Goal: Task Accomplishment & Management: Use online tool/utility

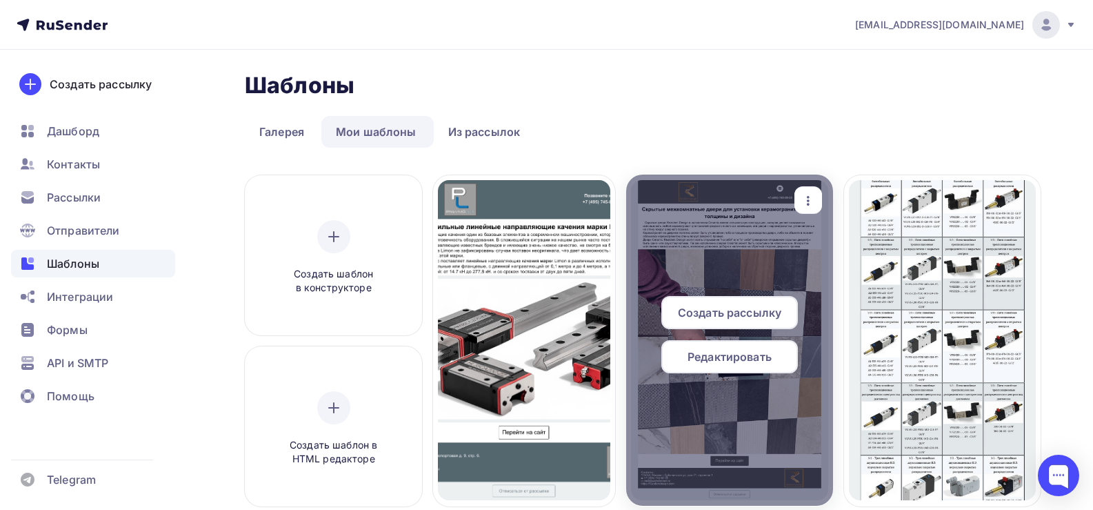
click at [733, 350] on span "Редактировать" at bounding box center [730, 356] width 84 height 17
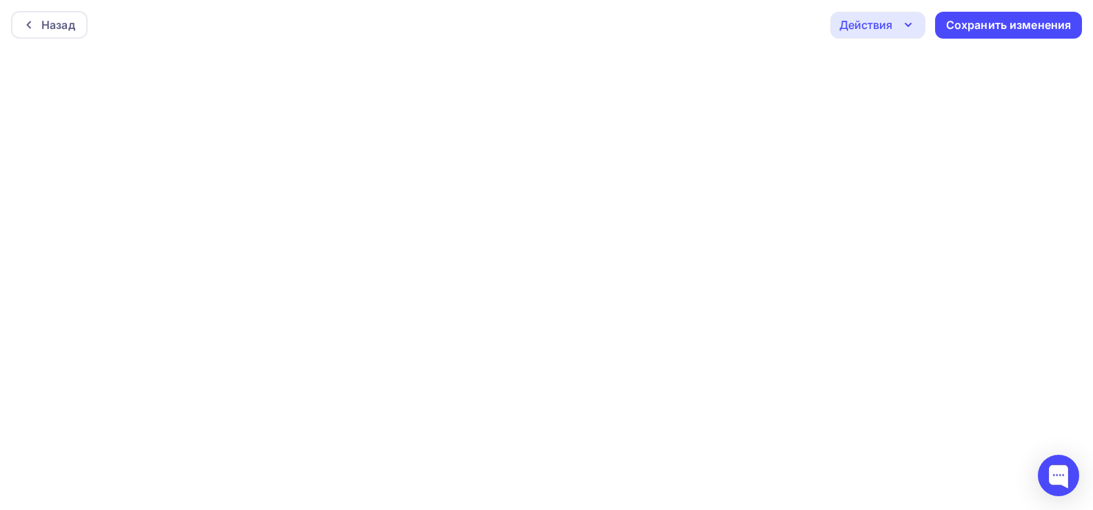
click at [907, 31] on icon "button" at bounding box center [908, 25] width 17 height 17
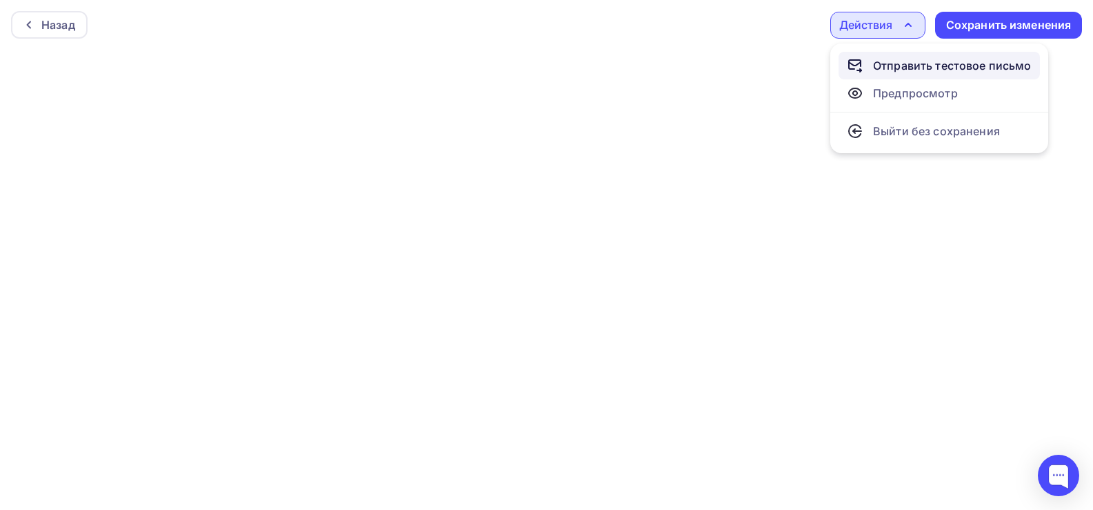
click at [908, 63] on div "Отправить тестовое письмо" at bounding box center [952, 65] width 159 height 17
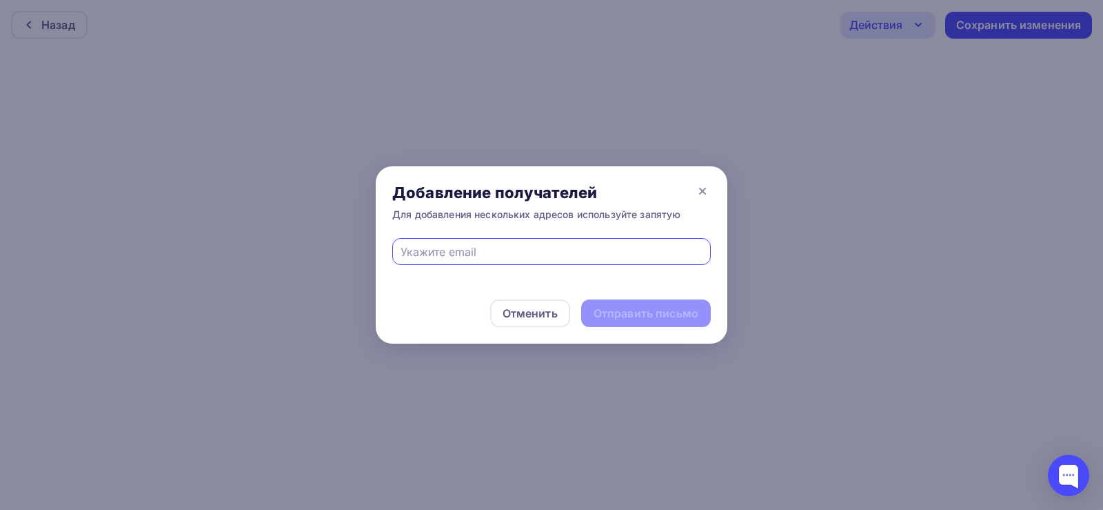
click at [451, 252] on input "text" at bounding box center [552, 251] width 303 height 17
type input "[EMAIL_ADDRESS][DOMAIN_NAME]"
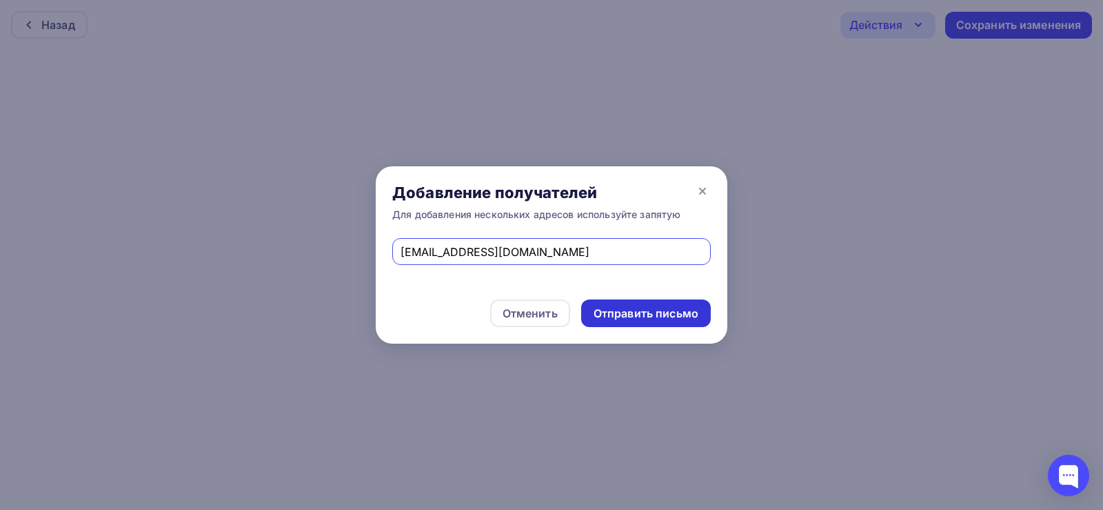
click at [642, 315] on div "Отправить письмо" at bounding box center [646, 314] width 105 height 16
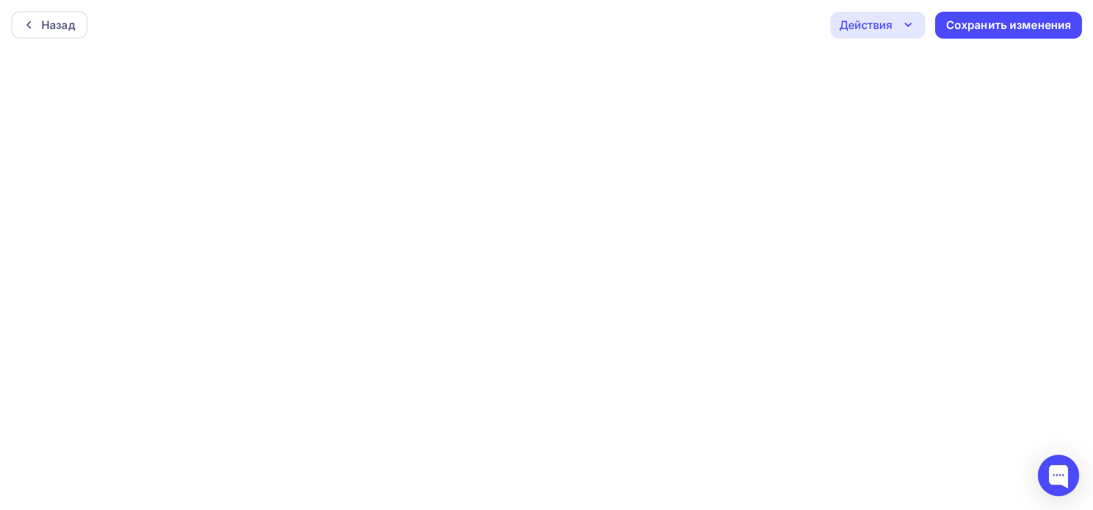
click at [904, 23] on icon "button" at bounding box center [908, 25] width 17 height 17
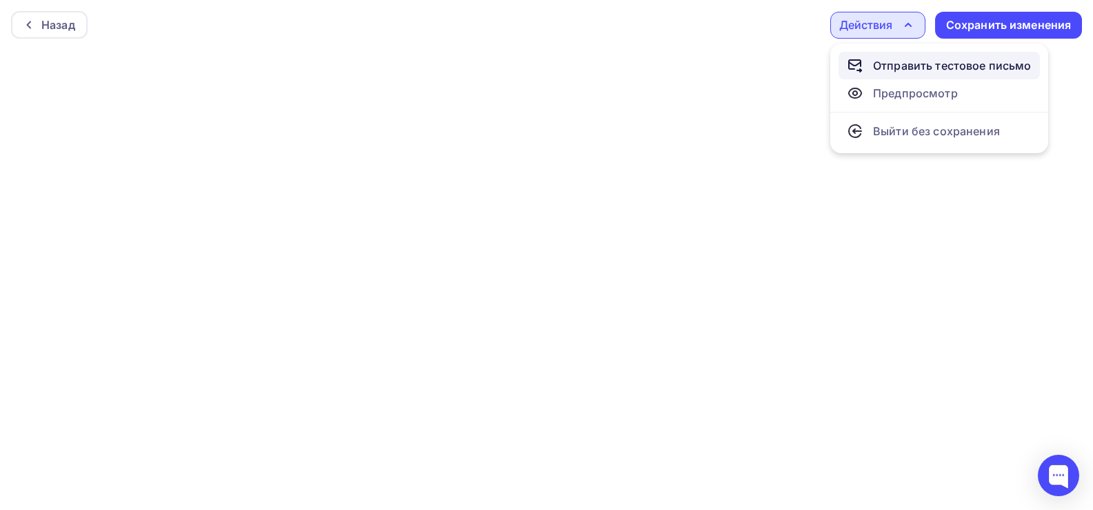
click at [906, 71] on div "Отправить тестовое письмо" at bounding box center [952, 65] width 159 height 17
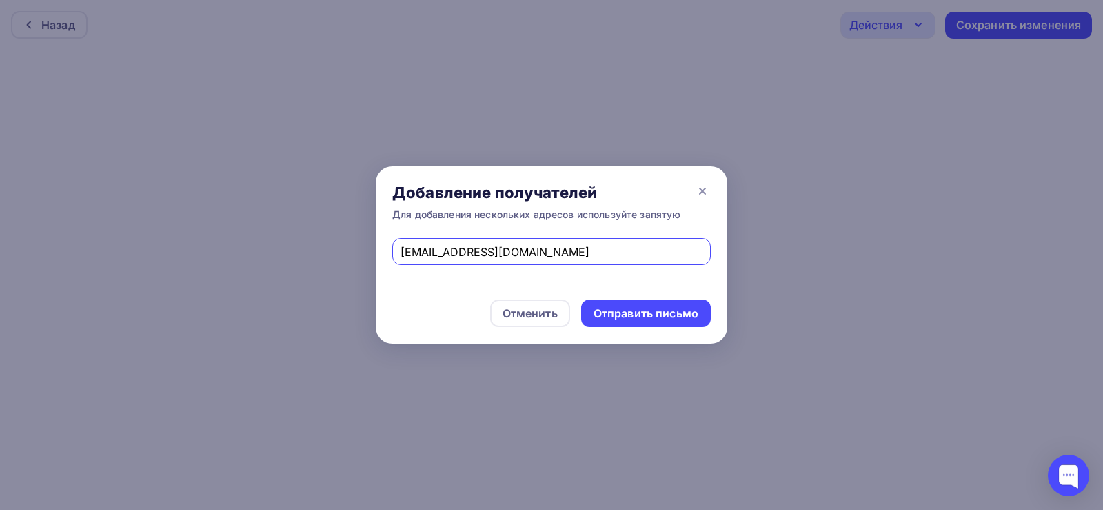
drag, startPoint x: 566, startPoint y: 251, endPoint x: 310, endPoint y: 248, distance: 255.9
click at [310, 248] on div "Добавление получателей Для добавления нескольких адресов используйте запятую [E…" at bounding box center [551, 255] width 1103 height 510
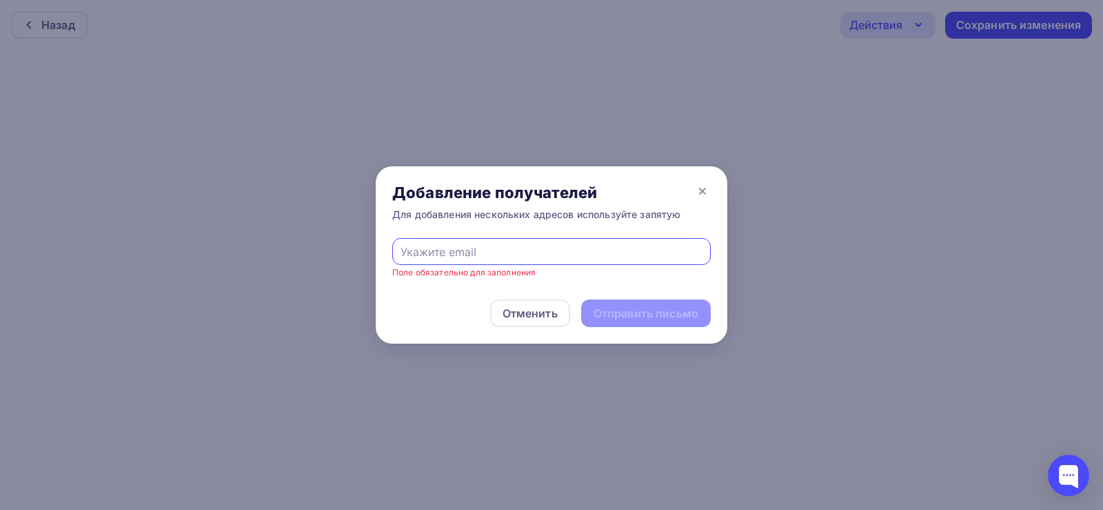
click at [450, 257] on input "text" at bounding box center [552, 251] width 303 height 17
type input "[EMAIL_ADDRESS][DOMAIN_NAME]"
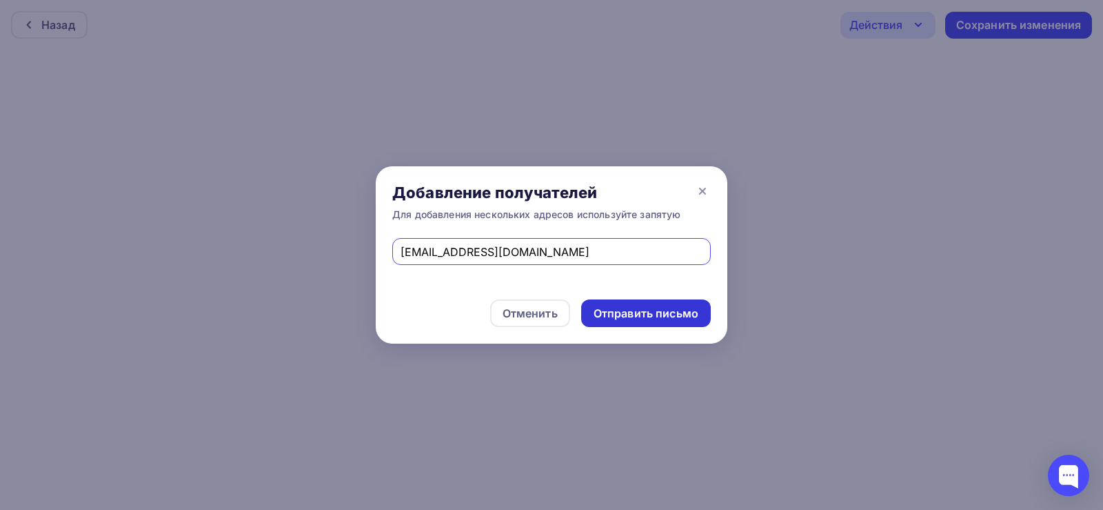
click at [629, 308] on div "Отправить письмо" at bounding box center [646, 314] width 105 height 16
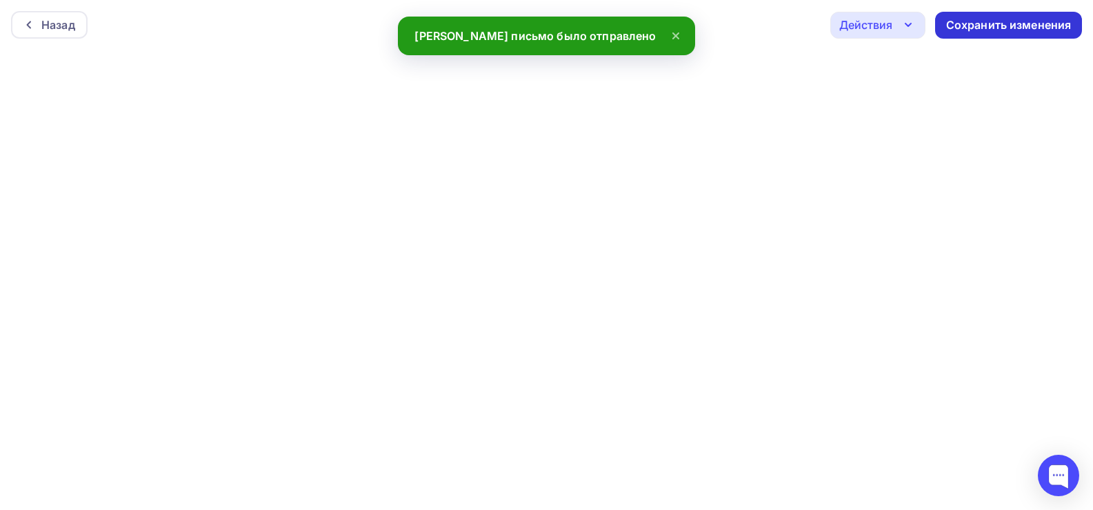
click at [974, 27] on div "Сохранить изменения" at bounding box center [1009, 25] width 126 height 16
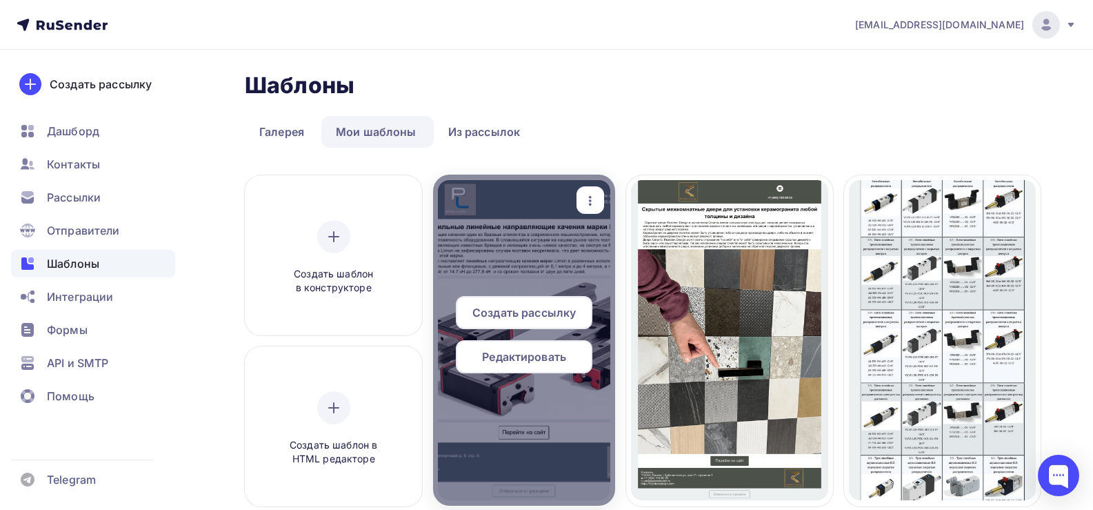
drag, startPoint x: 525, startPoint y: 362, endPoint x: 559, endPoint y: 354, distance: 34.6
click at [526, 362] on span "Редактировать" at bounding box center [524, 356] width 84 height 17
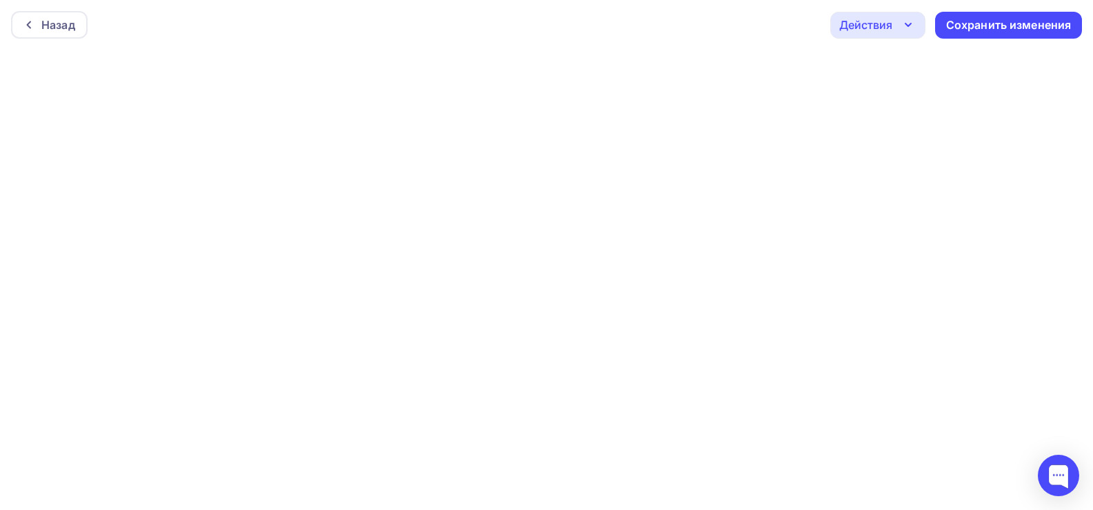
click at [891, 22] on div "Действия" at bounding box center [865, 25] width 53 height 17
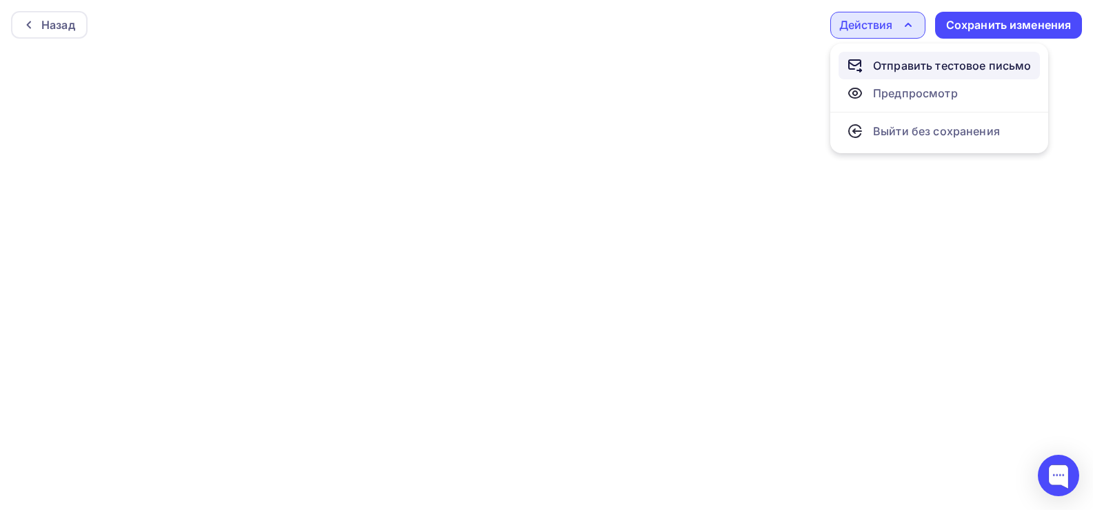
click at [899, 66] on div "Отправить тестовое письмо" at bounding box center [952, 65] width 159 height 17
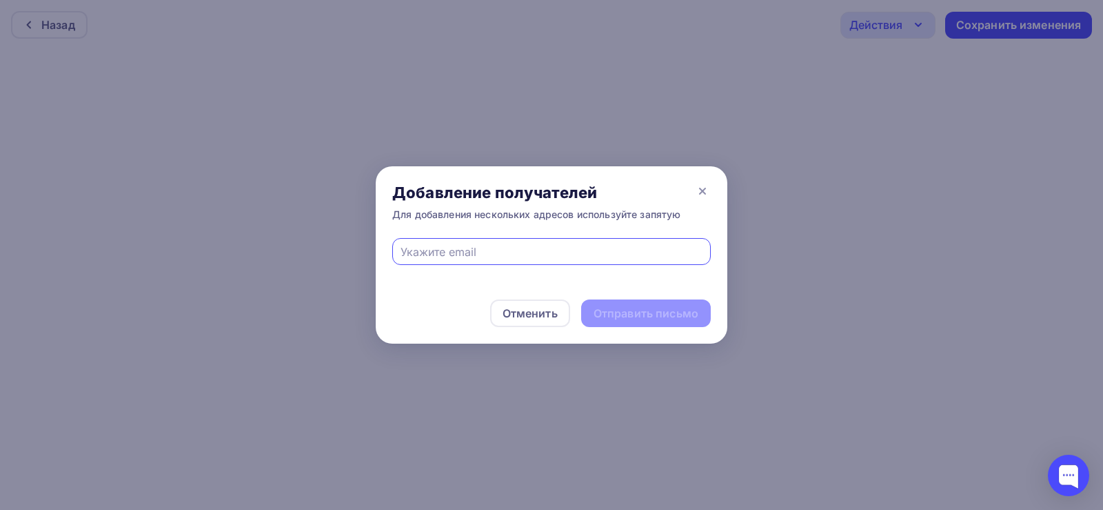
click at [532, 252] on input "text" at bounding box center [552, 251] width 303 height 17
type input "[EMAIL_ADDRESS][DOMAIN_NAME]"
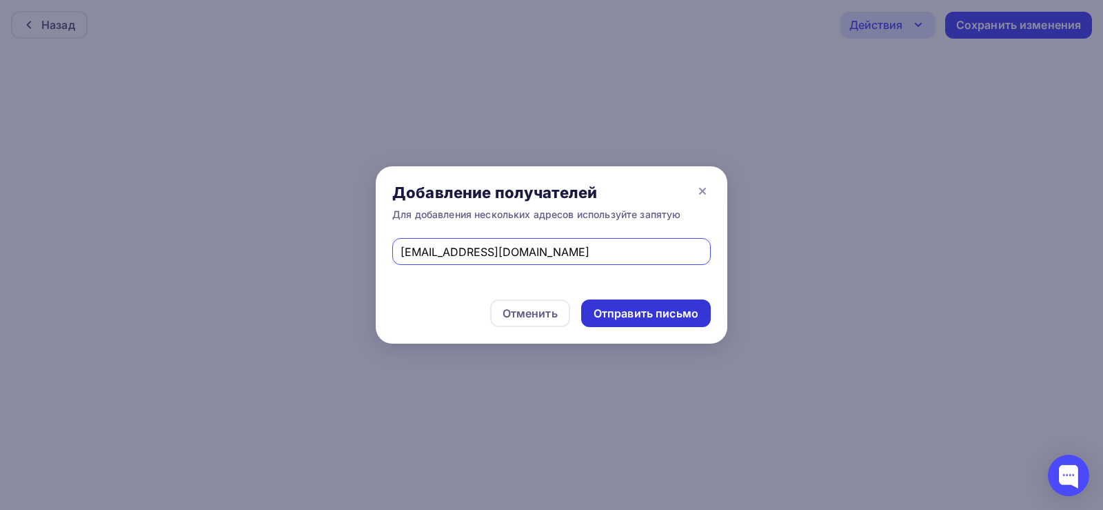
click at [630, 315] on div "Отправить письмо" at bounding box center [646, 314] width 105 height 16
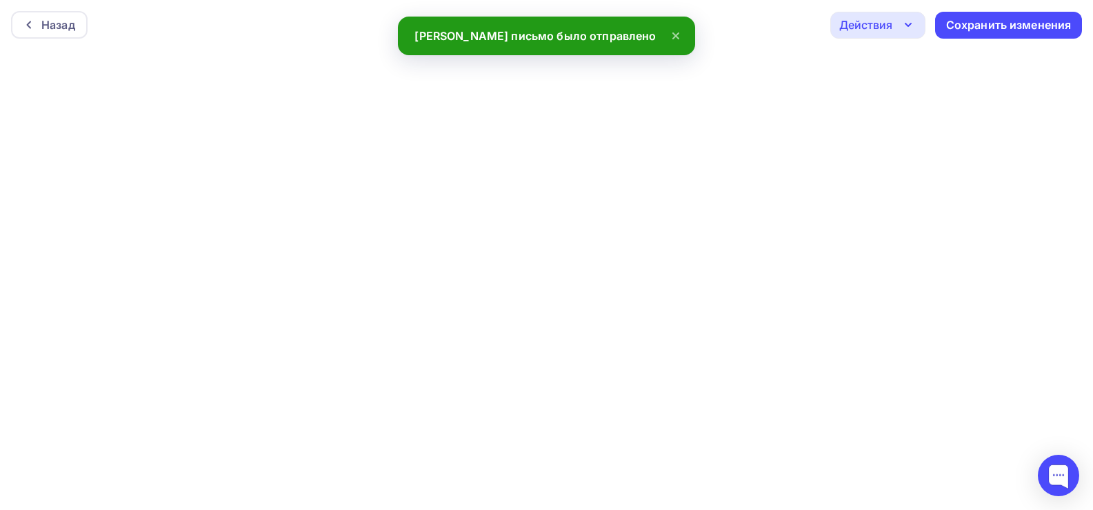
click at [882, 32] on div "Действия" at bounding box center [865, 25] width 53 height 17
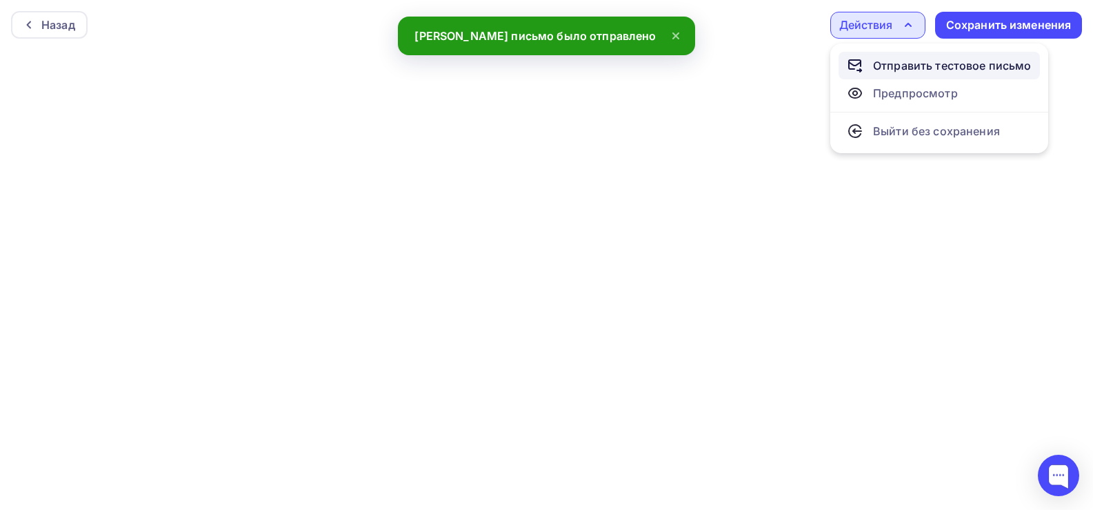
click at [886, 63] on div "Отправить тестовое письмо" at bounding box center [952, 65] width 159 height 17
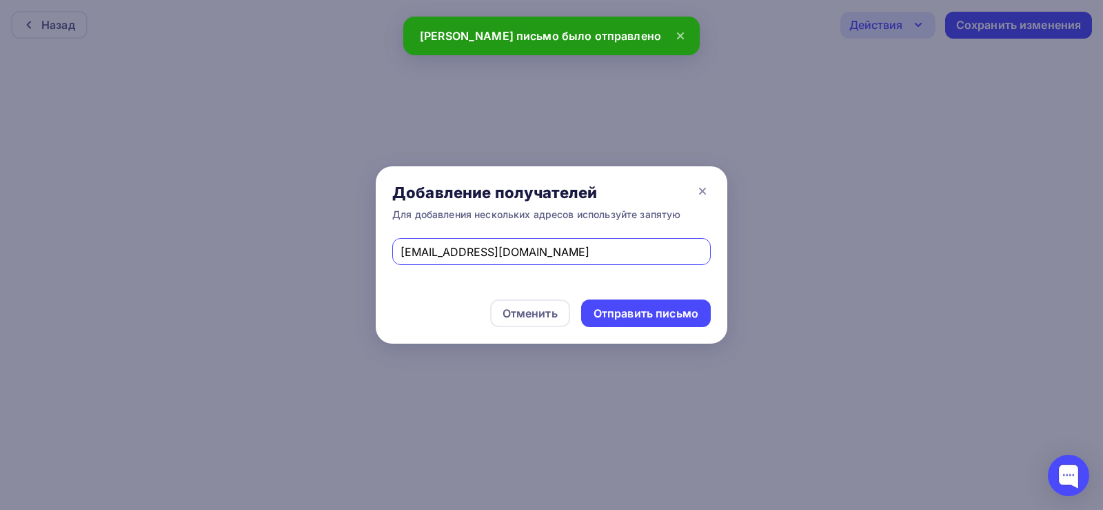
drag, startPoint x: 461, startPoint y: 250, endPoint x: 341, endPoint y: 250, distance: 120.0
click at [341, 250] on div "Добавление получателей Для добавления нескольких адресов используйте запятую [E…" at bounding box center [551, 255] width 1103 height 510
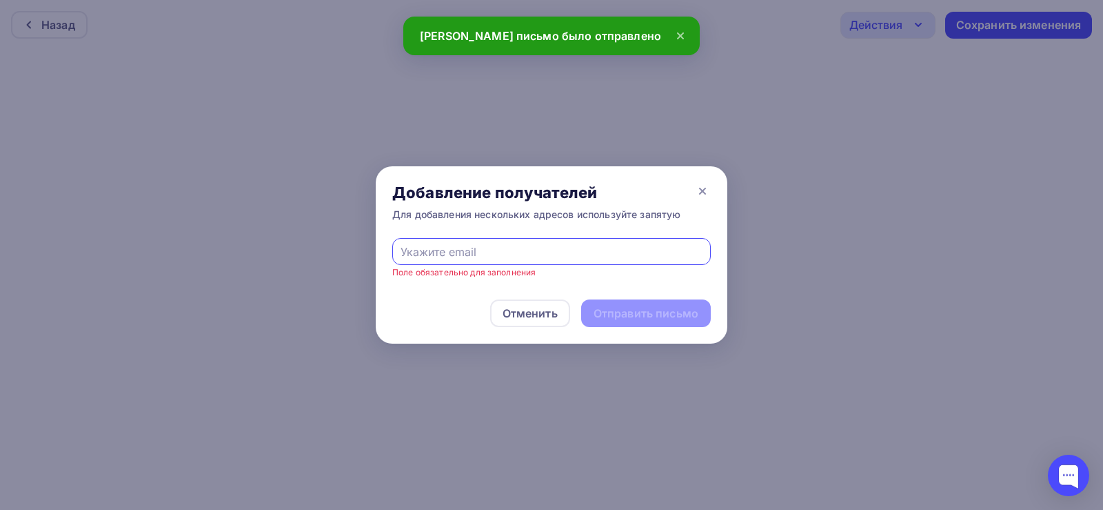
click at [403, 250] on input "text" at bounding box center [552, 251] width 303 height 17
type input "[EMAIL_ADDRESS][DOMAIN_NAME]"
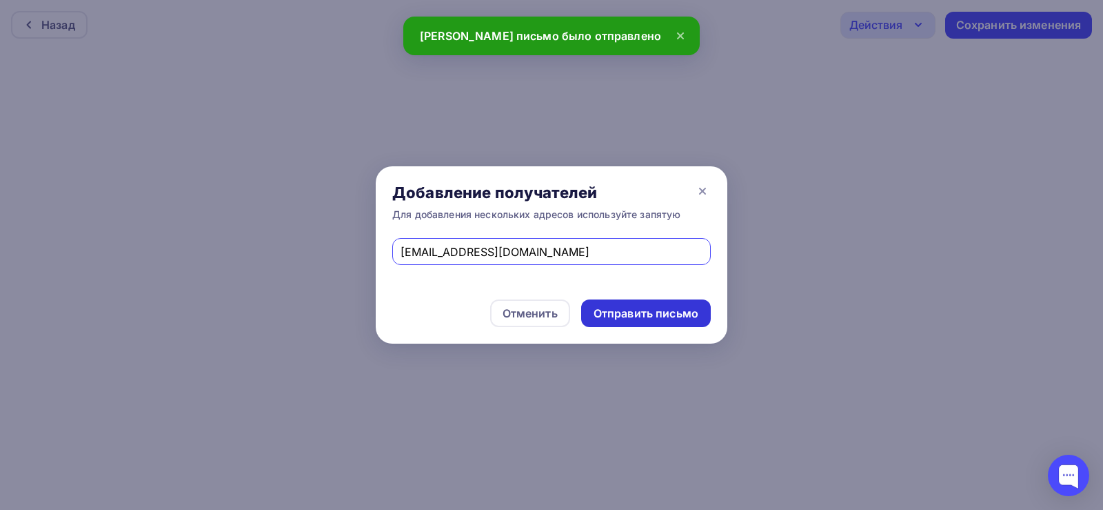
click at [622, 308] on div "Отправить письмо" at bounding box center [646, 314] width 105 height 16
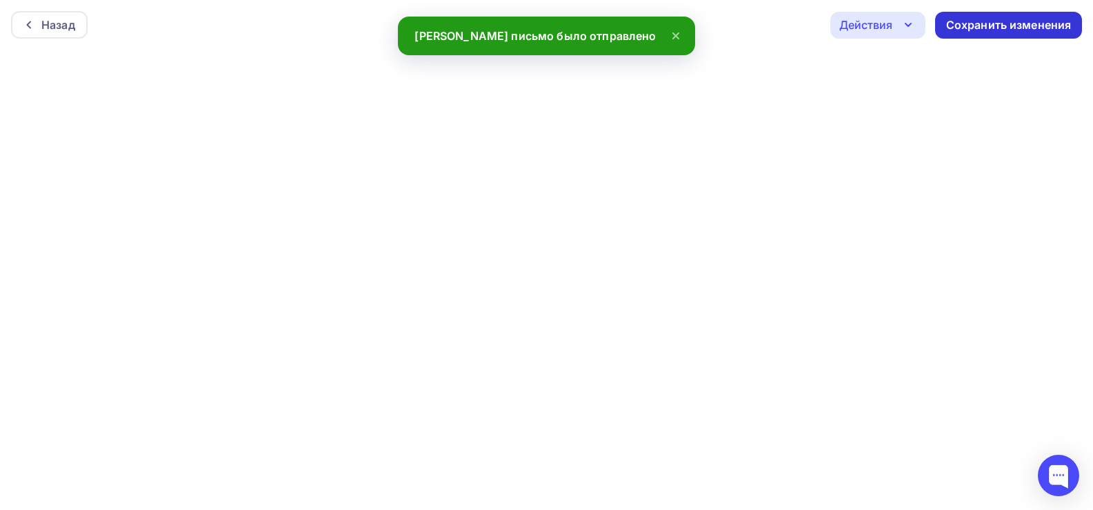
click at [1016, 30] on div "Сохранить изменения" at bounding box center [1009, 25] width 126 height 16
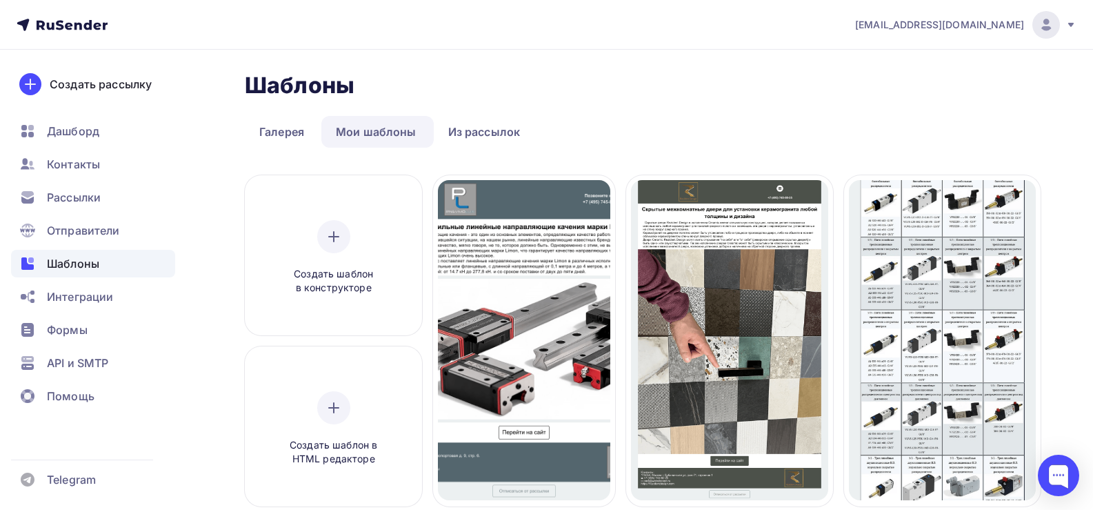
click at [70, 24] on icon at bounding box center [69, 26] width 8 height 8
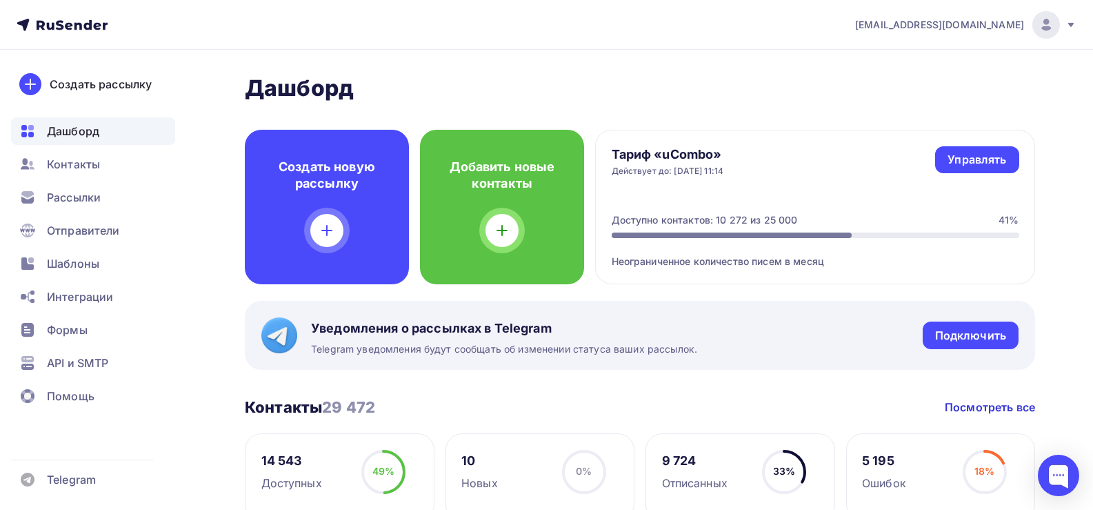
click at [61, 259] on span "Шаблоны" at bounding box center [73, 263] width 52 height 17
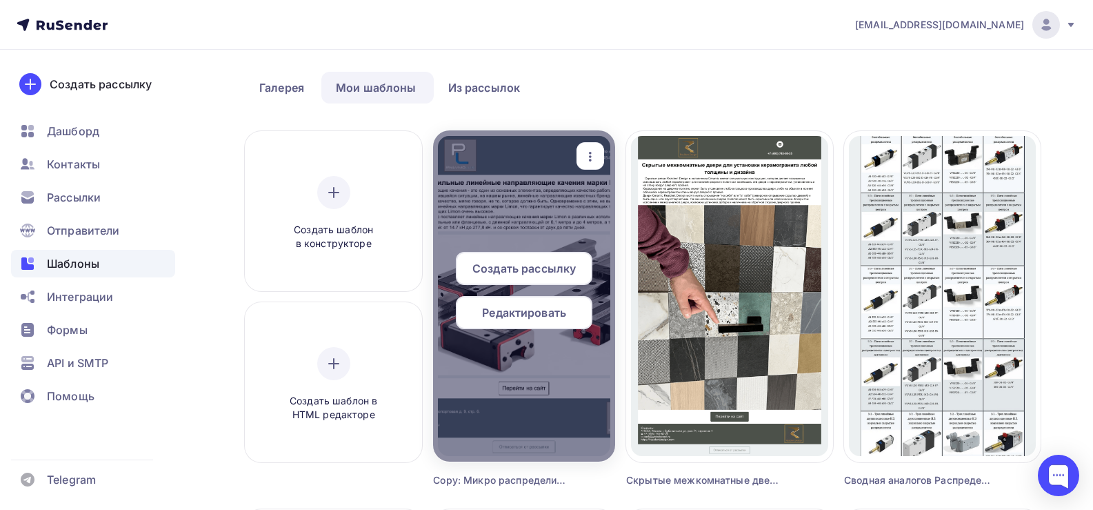
scroll to position [69, 0]
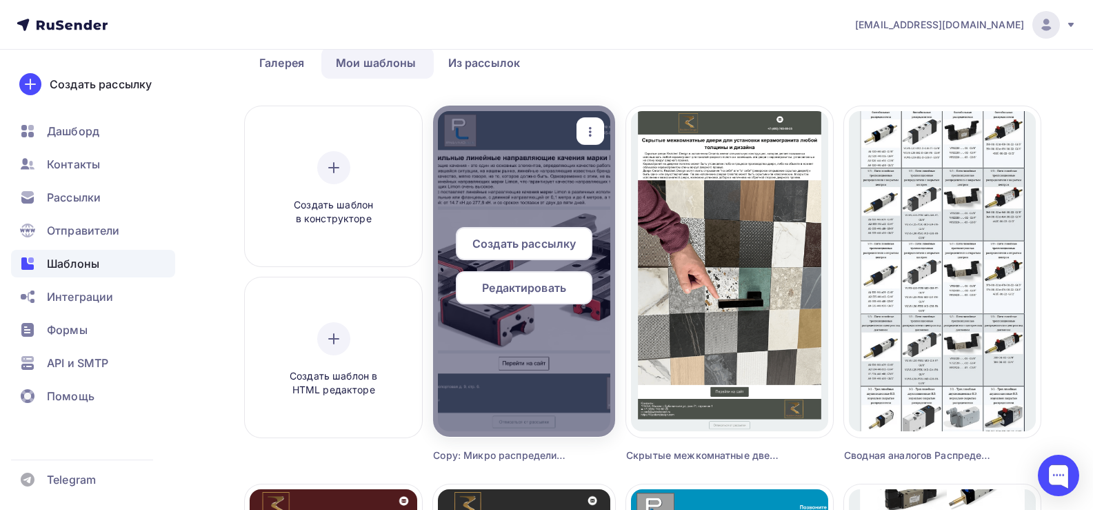
click at [546, 242] on span "Создать рассылку" at bounding box center [523, 243] width 103 height 17
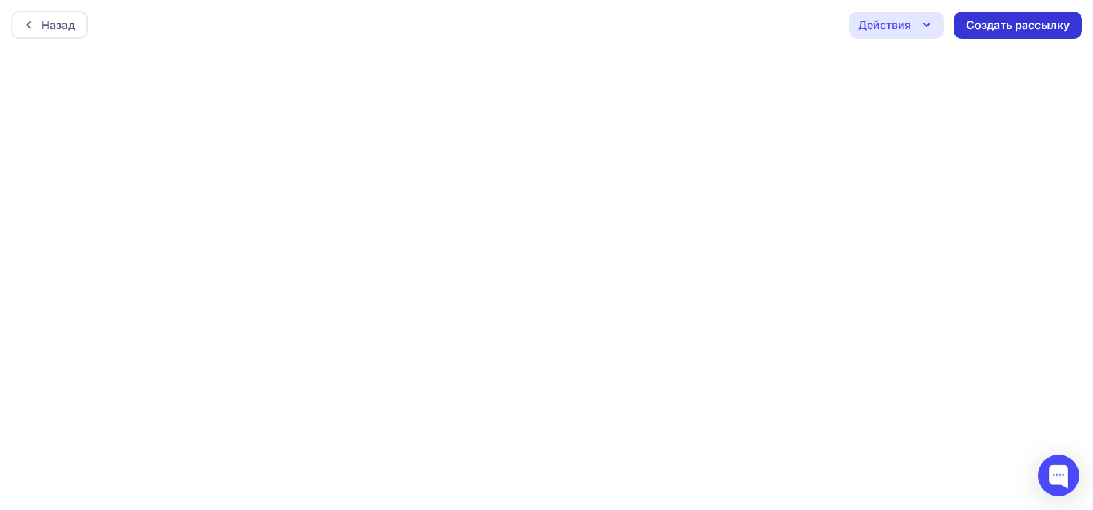
click at [1040, 28] on div "Создать рассылку" at bounding box center [1017, 25] width 103 height 16
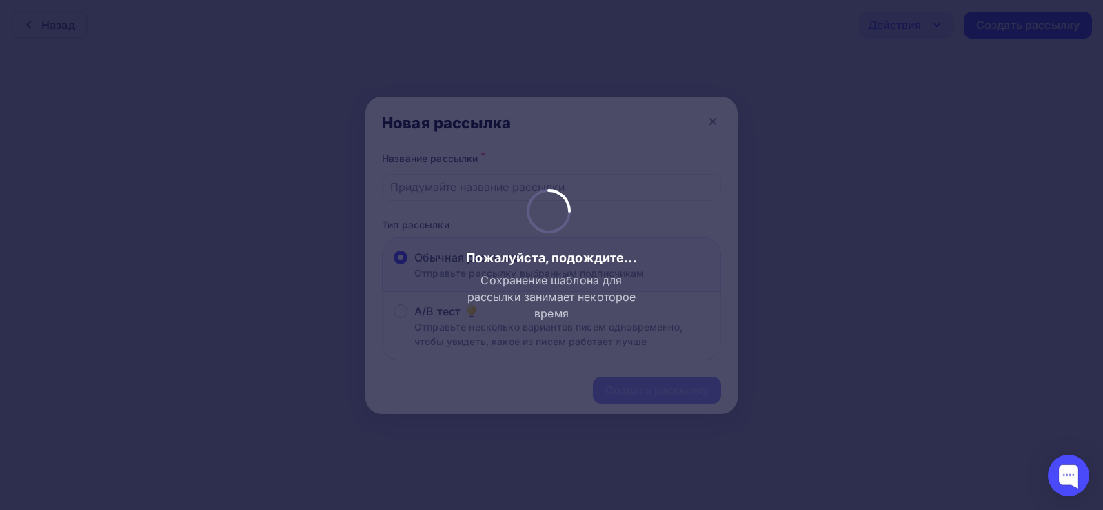
click at [478, 187] on div at bounding box center [551, 255] width 1103 height 510
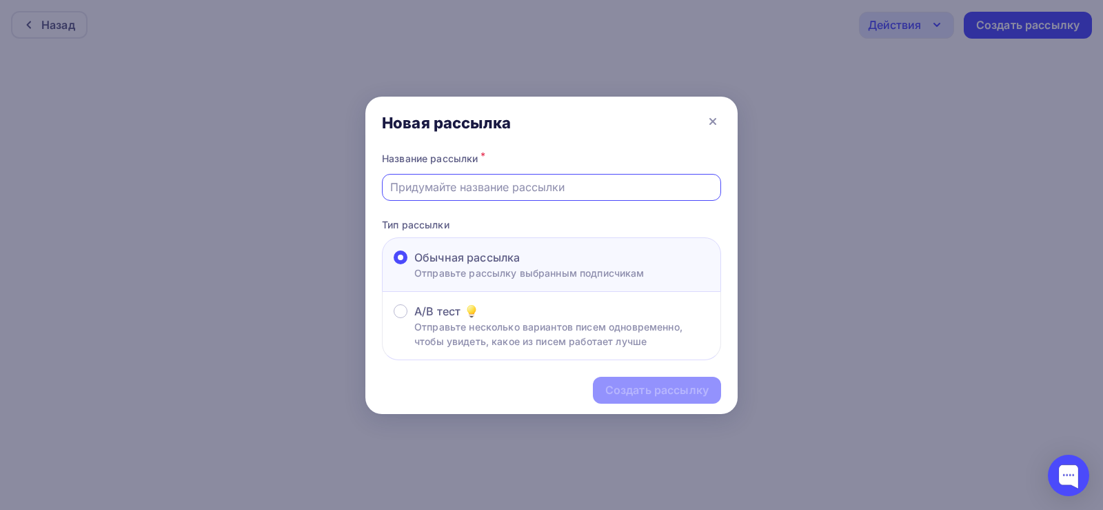
click at [478, 187] on input "text" at bounding box center [551, 187] width 323 height 17
type input "Направляющие качения"
click at [646, 394] on div "Создать рассылку" at bounding box center [657, 390] width 103 height 16
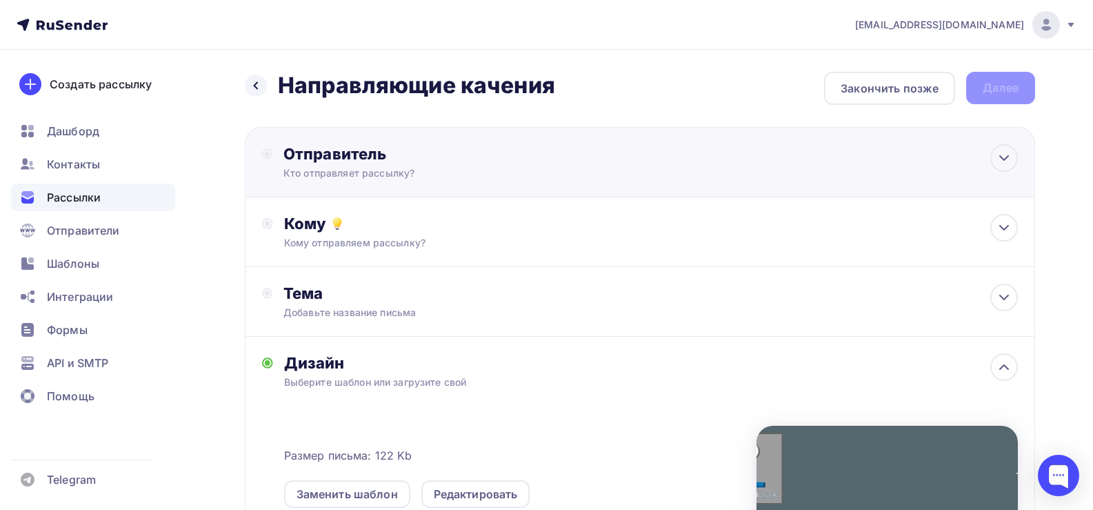
click at [352, 159] on div "Отправитель" at bounding box center [432, 153] width 299 height 19
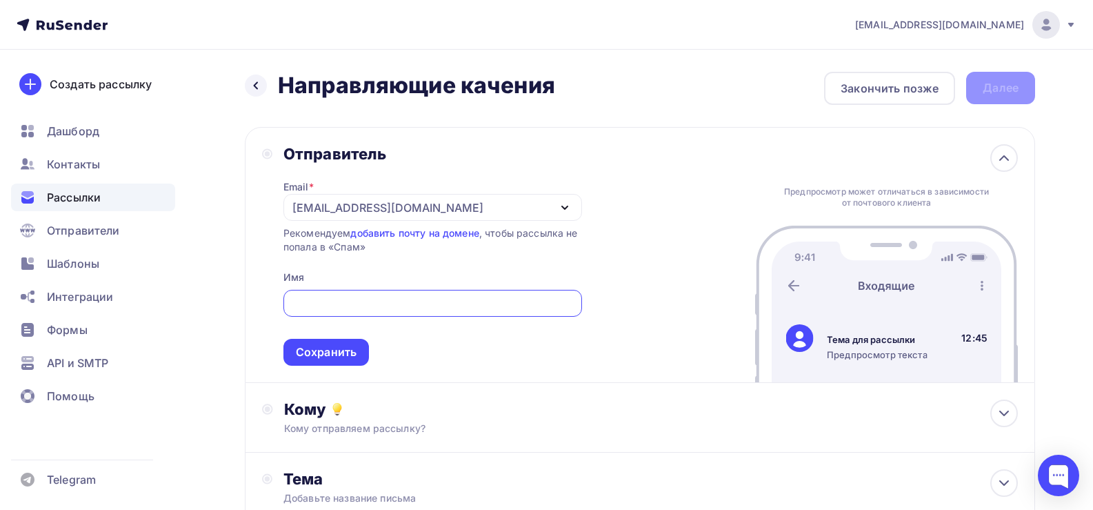
click at [378, 208] on div "[EMAIL_ADDRESS][DOMAIN_NAME]" at bounding box center [387, 207] width 191 height 17
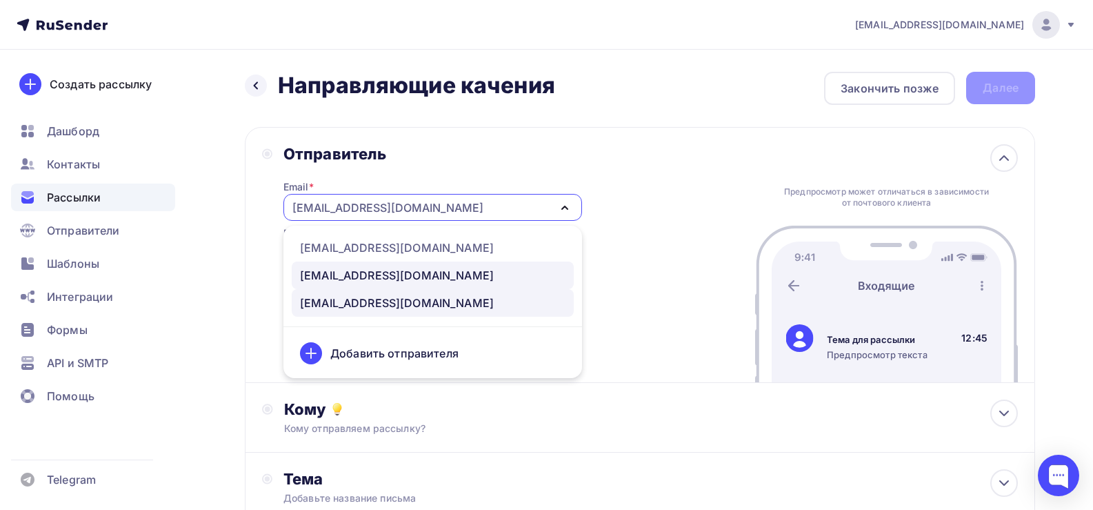
click at [360, 277] on div "[EMAIL_ADDRESS][DOMAIN_NAME]" at bounding box center [397, 275] width 194 height 17
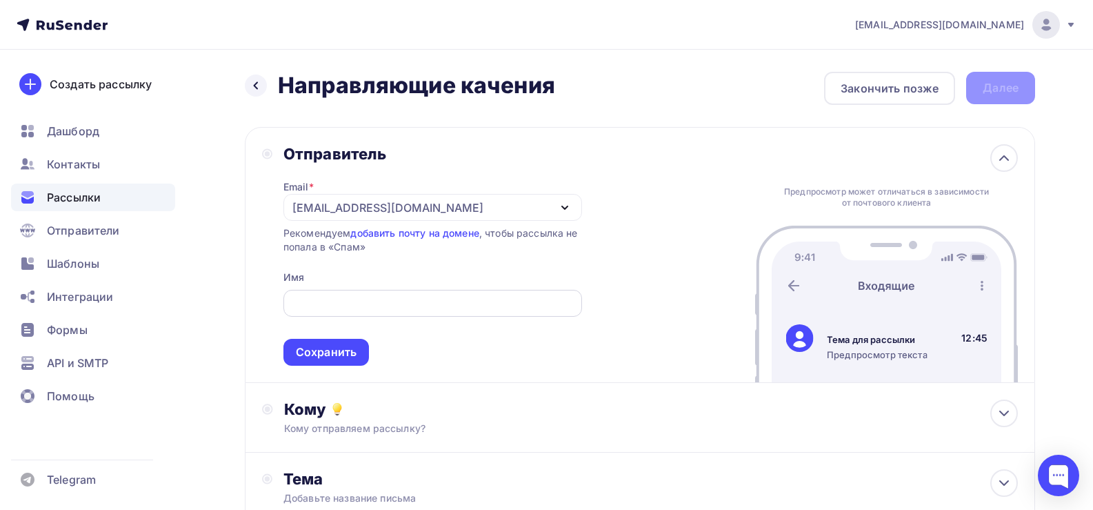
click at [342, 305] on input "text" at bounding box center [432, 303] width 283 height 17
type input "Pnevmolux"
click at [316, 347] on div "Сохранить" at bounding box center [326, 352] width 61 height 16
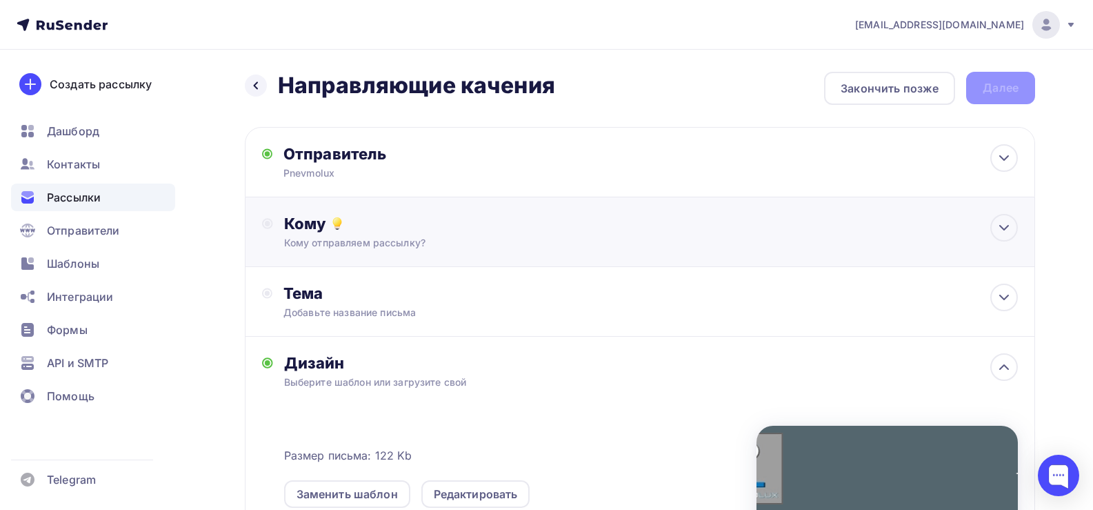
click at [336, 242] on div "Кому отправляем рассылку?" at bounding box center [614, 243] width 661 height 14
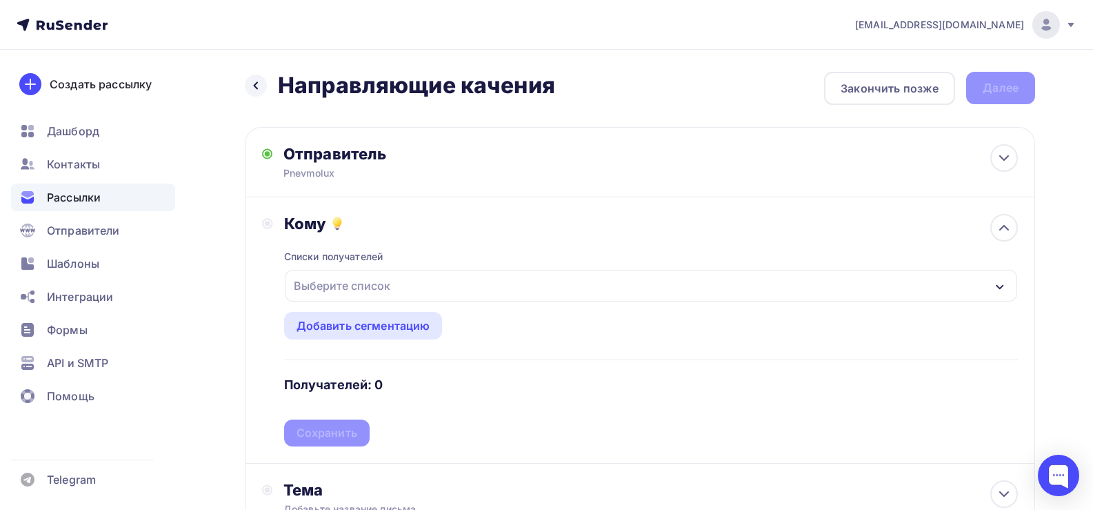
click at [348, 286] on div "Выберите список" at bounding box center [342, 285] width 108 height 25
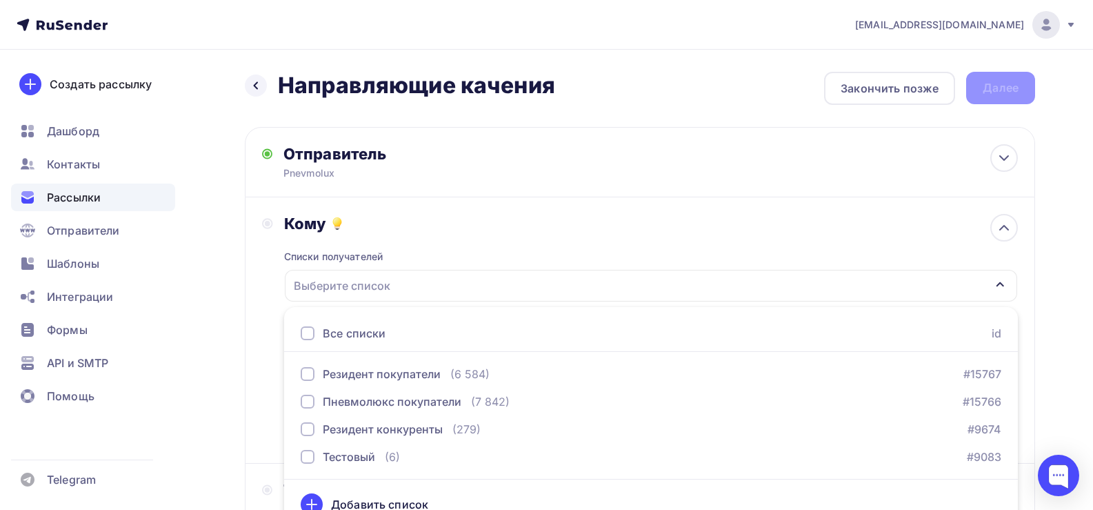
scroll to position [19, 0]
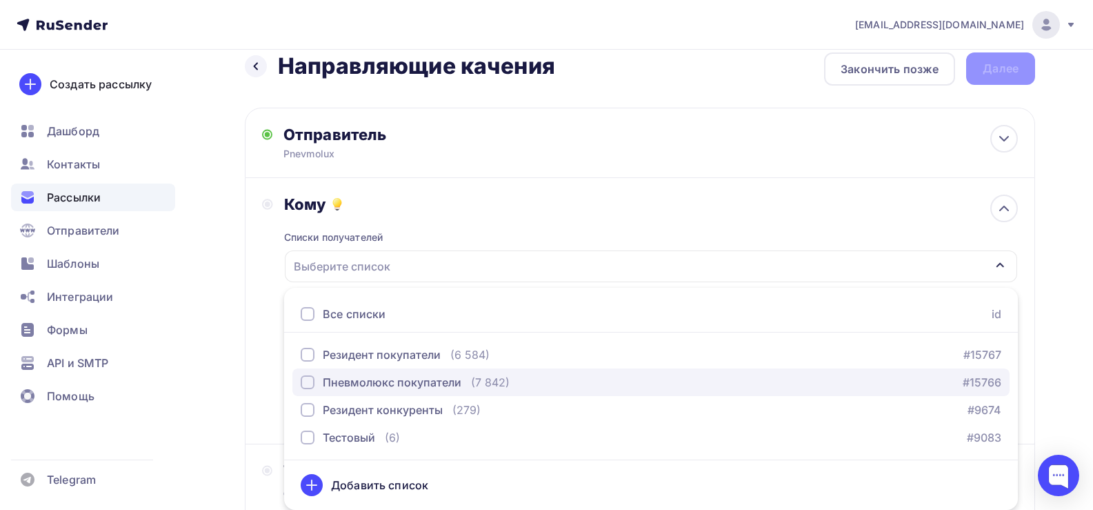
click at [380, 381] on div "Пневмолюкс покупатели" at bounding box center [392, 382] width 139 height 17
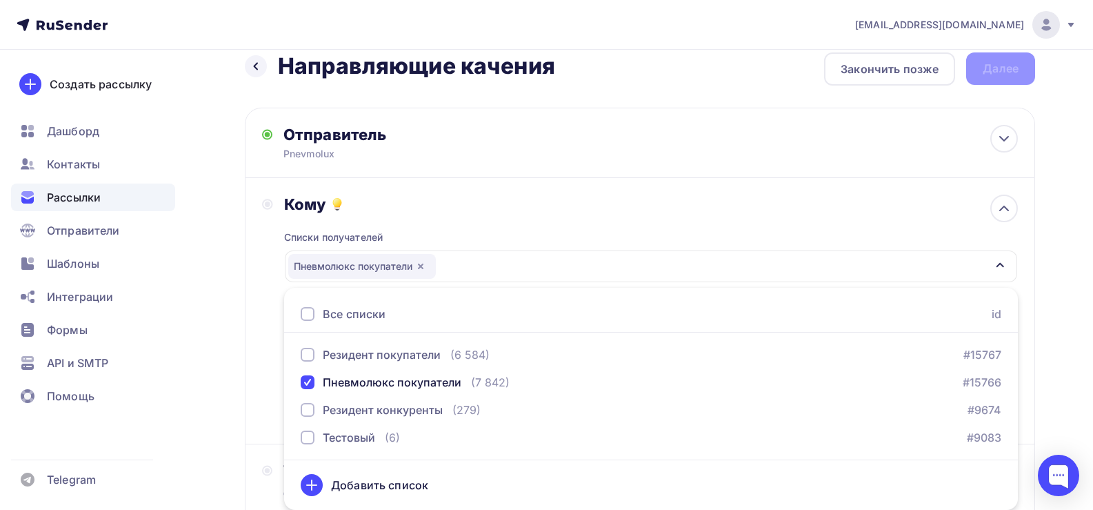
click at [269, 370] on div "Кому Списки получателей Пневмолюкс покупатели Все списки id Резидент покупатели…" at bounding box center [640, 310] width 756 height 232
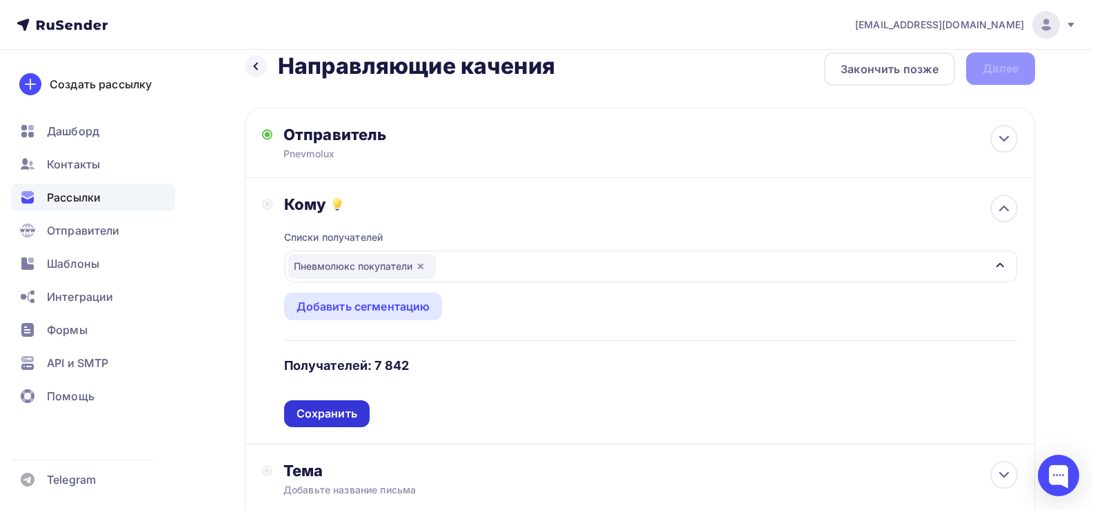
click at [319, 411] on div "Сохранить" at bounding box center [327, 414] width 61 height 16
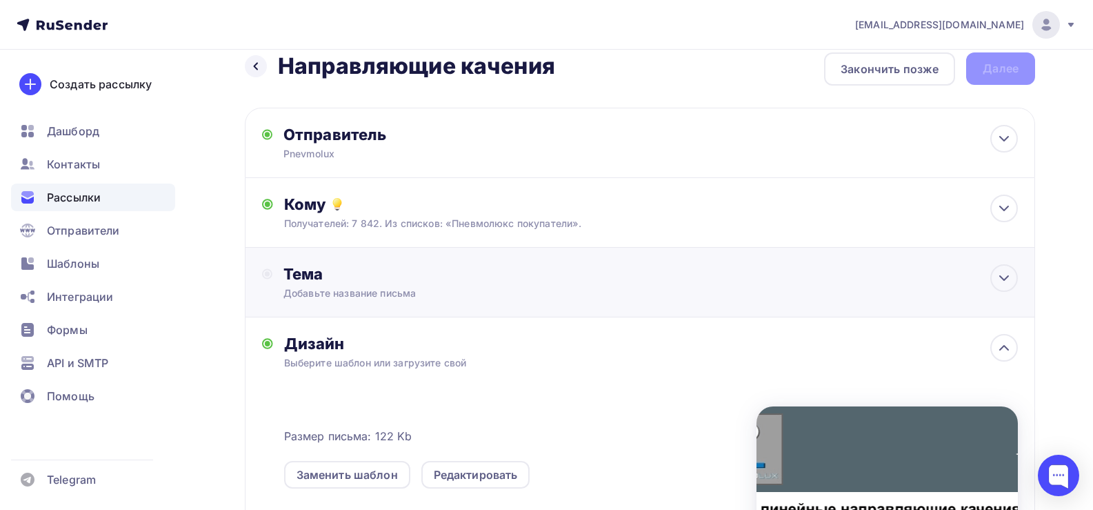
click at [327, 287] on div "Добавьте название письма" at bounding box center [406, 293] width 246 height 14
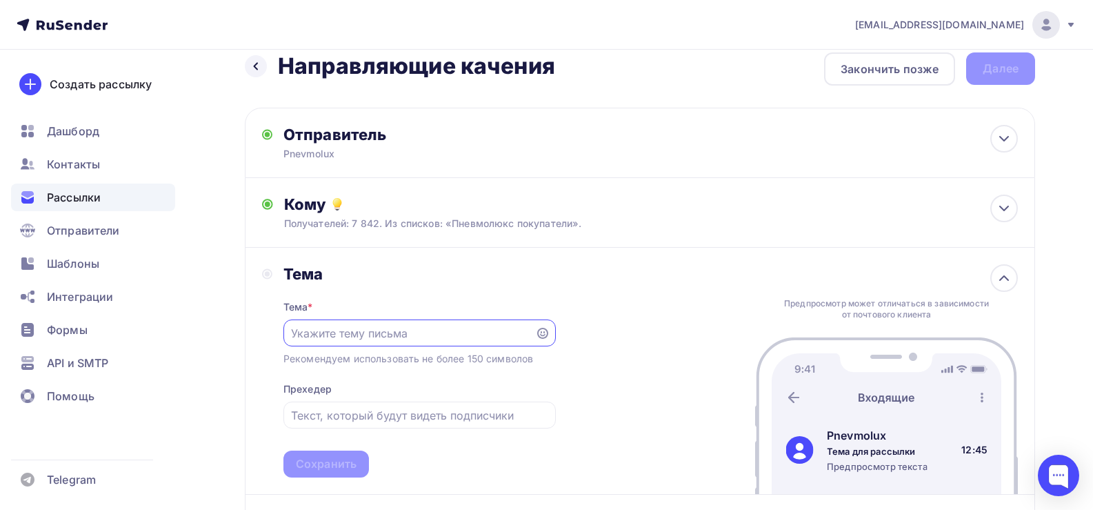
scroll to position [0, 0]
click at [341, 339] on input "text" at bounding box center [409, 333] width 236 height 17
paste input "линейные направляющие качения"
drag, startPoint x: 294, startPoint y: 337, endPoint x: 274, endPoint y: 335, distance: 20.0
click at [274, 335] on div "Тема Тема * линейные направляющие качения Рекомендуем использовать не более 150…" at bounding box center [409, 370] width 294 height 213
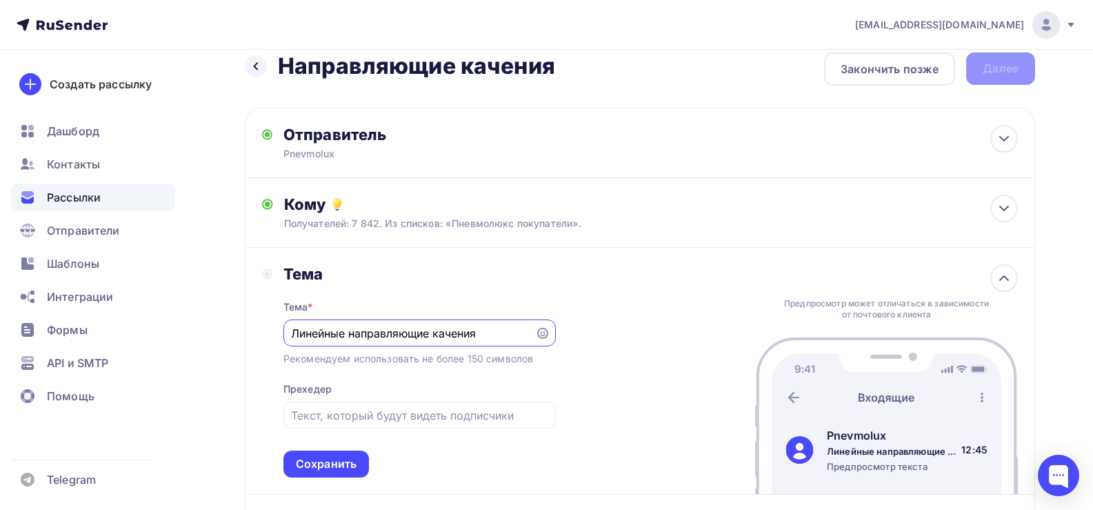
click at [506, 334] on input "Линейные направляющие качения" at bounding box center [409, 333] width 236 height 17
type input "Линейные направляющие качения"
click at [357, 417] on input "text" at bounding box center [419, 415] width 257 height 17
paste input "линейные направляющие качения"
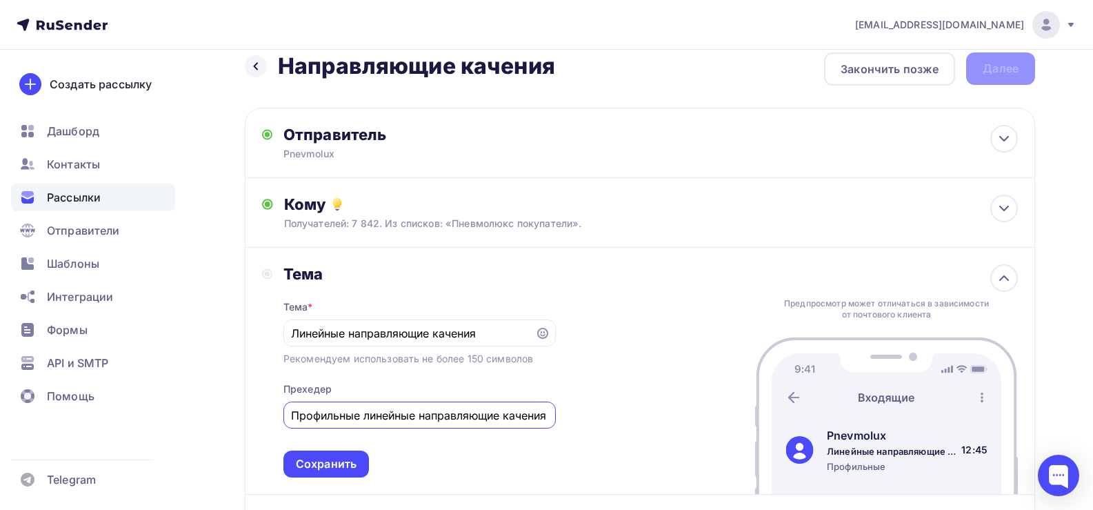
scroll to position [0, 2]
click at [379, 419] on input "Профильные линейные направляющие качения" at bounding box center [419, 415] width 257 height 17
click at [528, 412] on input "Профильные направляющие качения" at bounding box center [419, 415] width 257 height 17
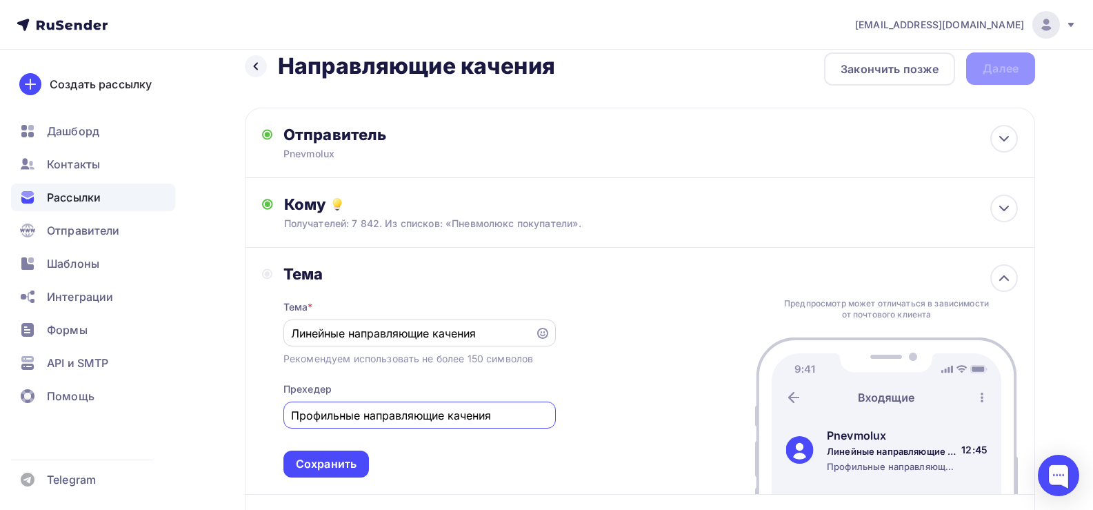
type input "Профильные направляющие качения"
click at [504, 334] on input "Линейные направляющие качения" at bounding box center [409, 333] width 236 height 17
type input "Линейные направляющие качения Limon"
click at [315, 463] on div "Сохранить" at bounding box center [326, 464] width 61 height 16
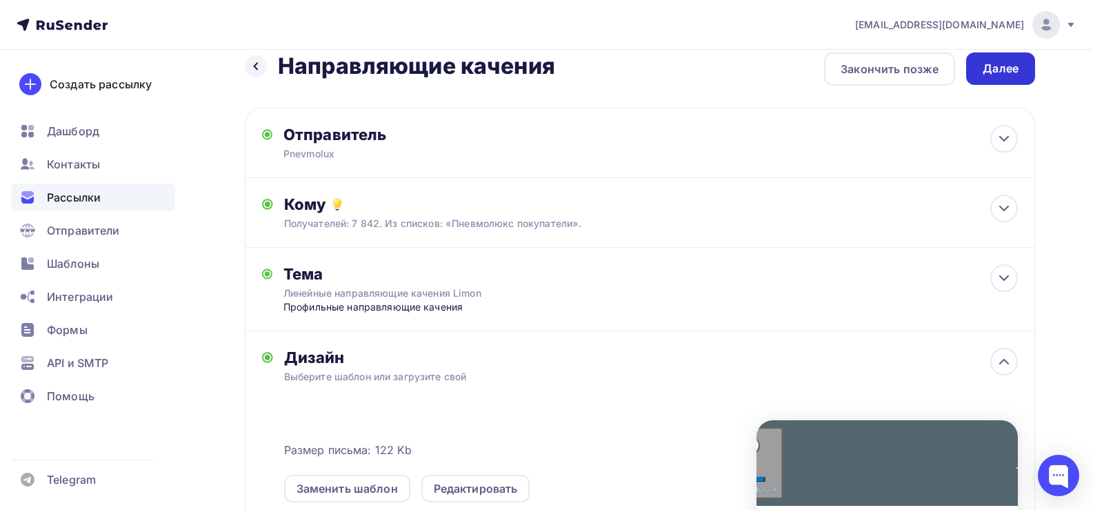
click at [1008, 64] on div "Далее" at bounding box center [1001, 69] width 36 height 16
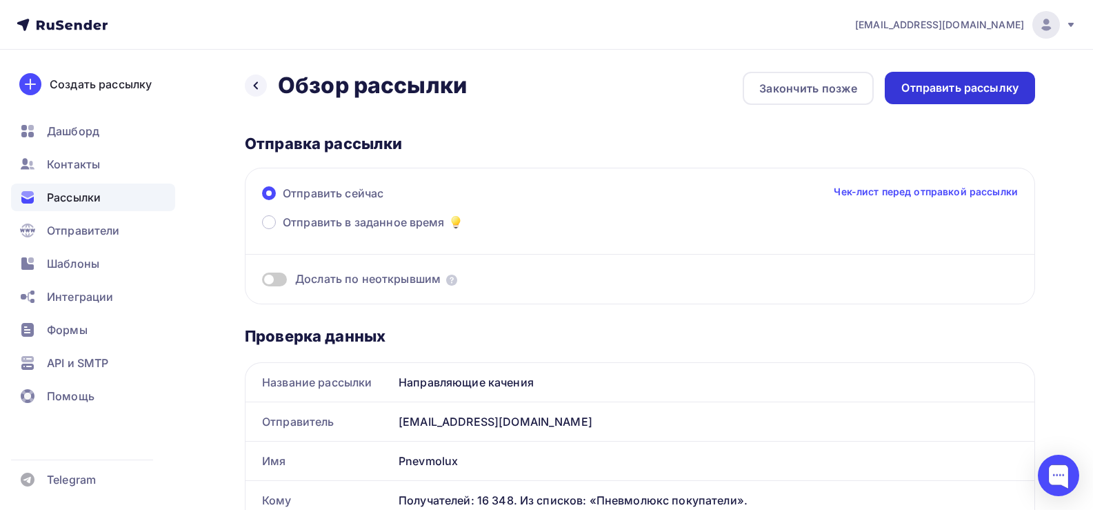
click at [950, 81] on div "Отправить рассылку" at bounding box center [959, 88] width 117 height 16
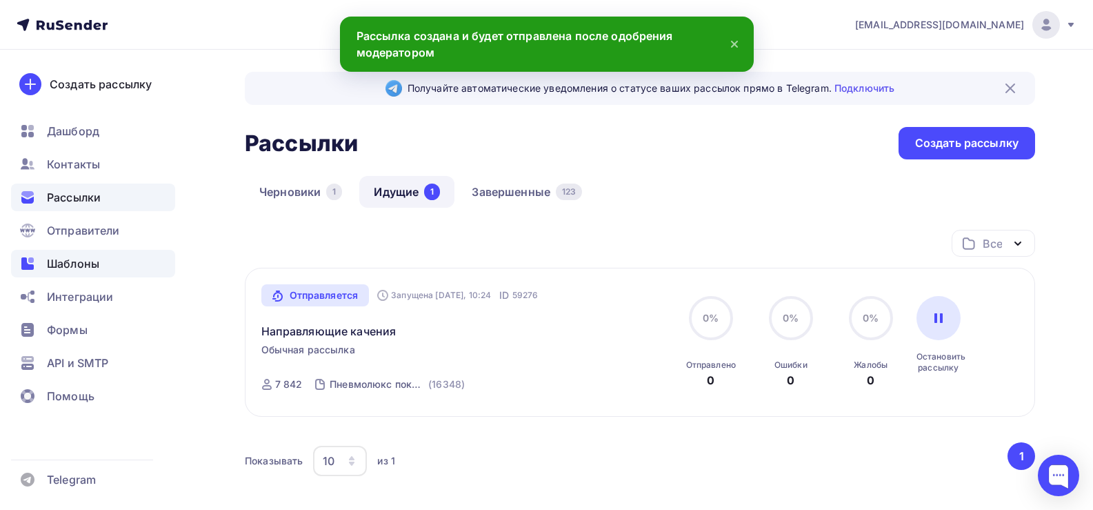
click at [73, 265] on span "Шаблоны" at bounding box center [73, 263] width 52 height 17
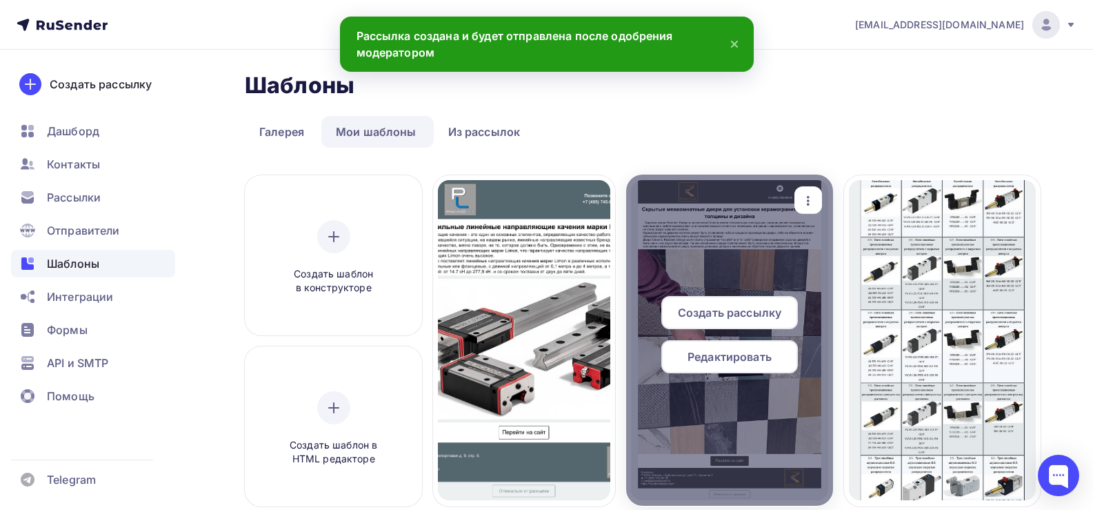
click at [730, 314] on span "Создать рассылку" at bounding box center [729, 312] width 103 height 17
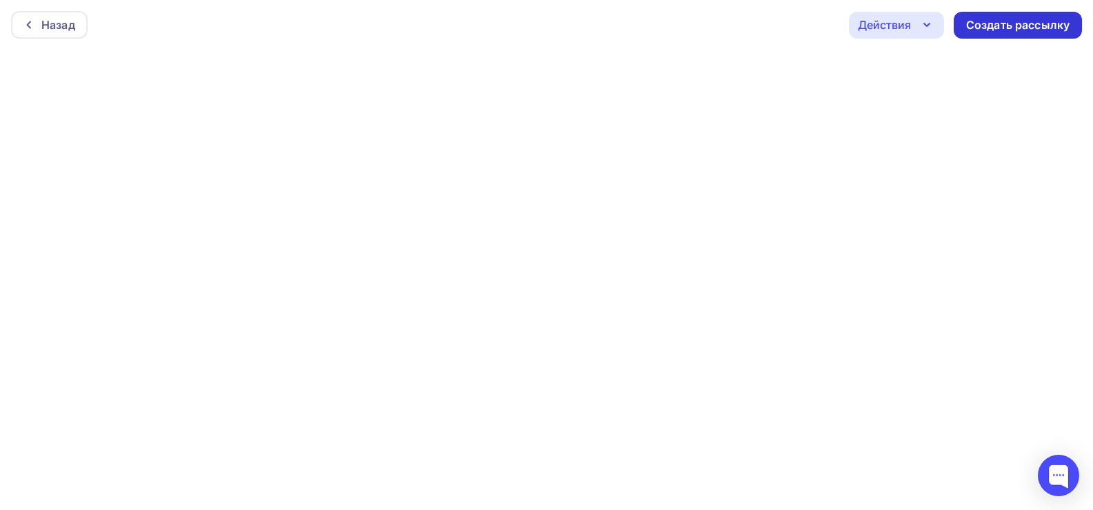
click at [998, 20] on div "Создать рассылку" at bounding box center [1017, 25] width 103 height 16
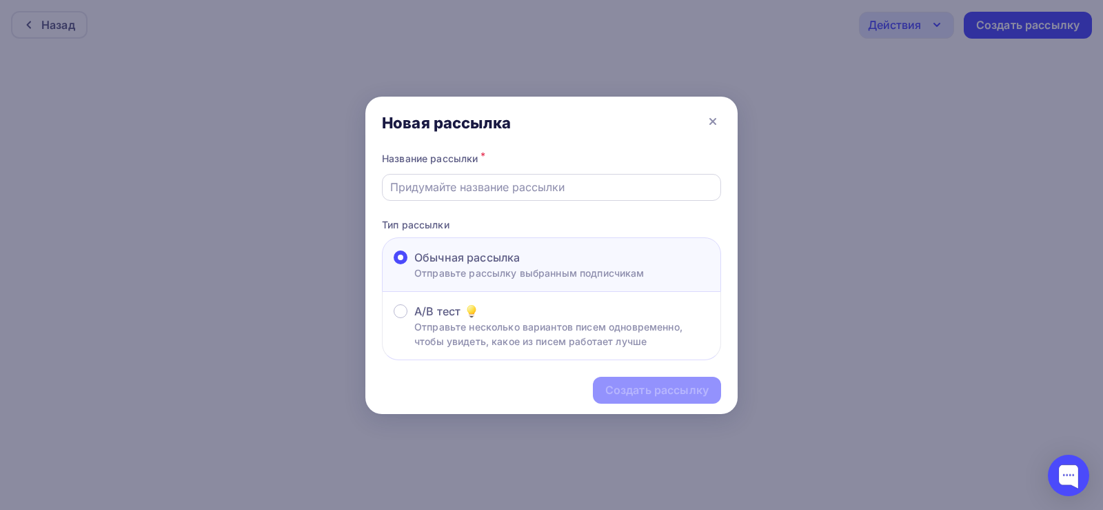
click at [446, 186] on input "text" at bounding box center [551, 187] width 323 height 17
paste input "двери для установки керамогранита"
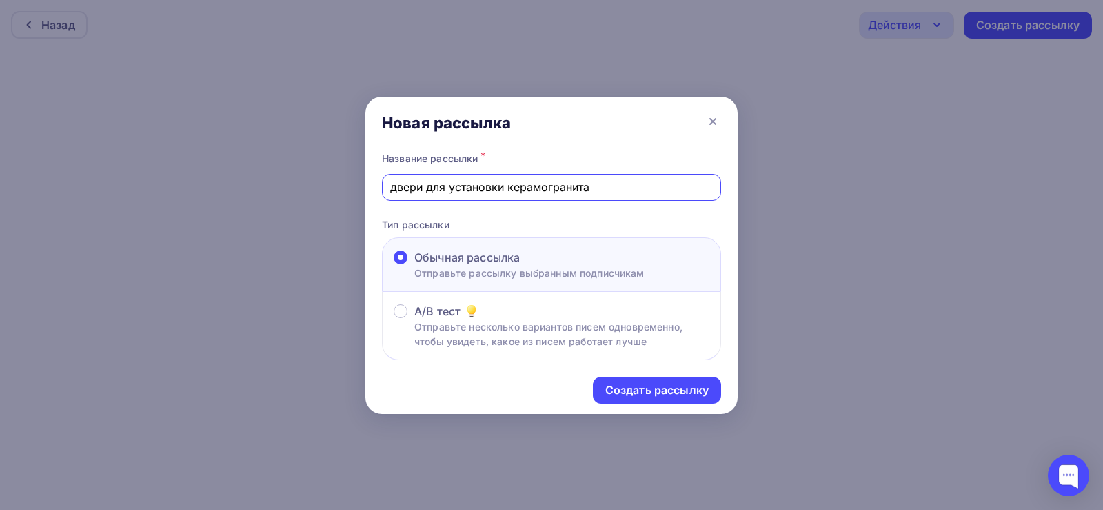
drag, startPoint x: 396, startPoint y: 186, endPoint x: 361, endPoint y: 184, distance: 34.5
click at [361, 184] on div "Новая рассылка Название рассылки * двери для установки керамогранита Тип рассыл…" at bounding box center [551, 255] width 1103 height 510
type input "Двери для установки керамогранита"
click at [661, 383] on div "Создать рассылку" at bounding box center [657, 390] width 103 height 16
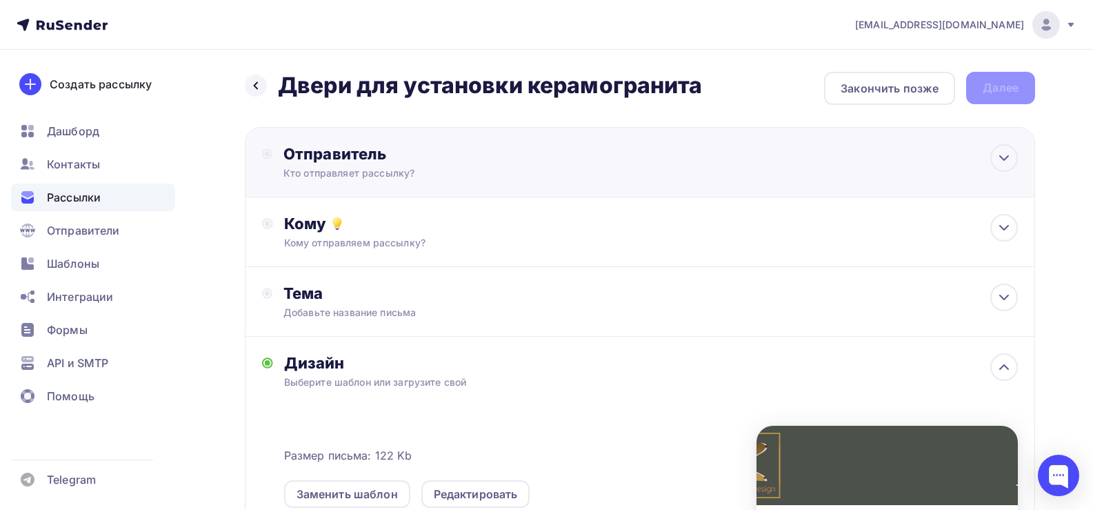
click at [365, 154] on div "Отправитель" at bounding box center [432, 153] width 299 height 19
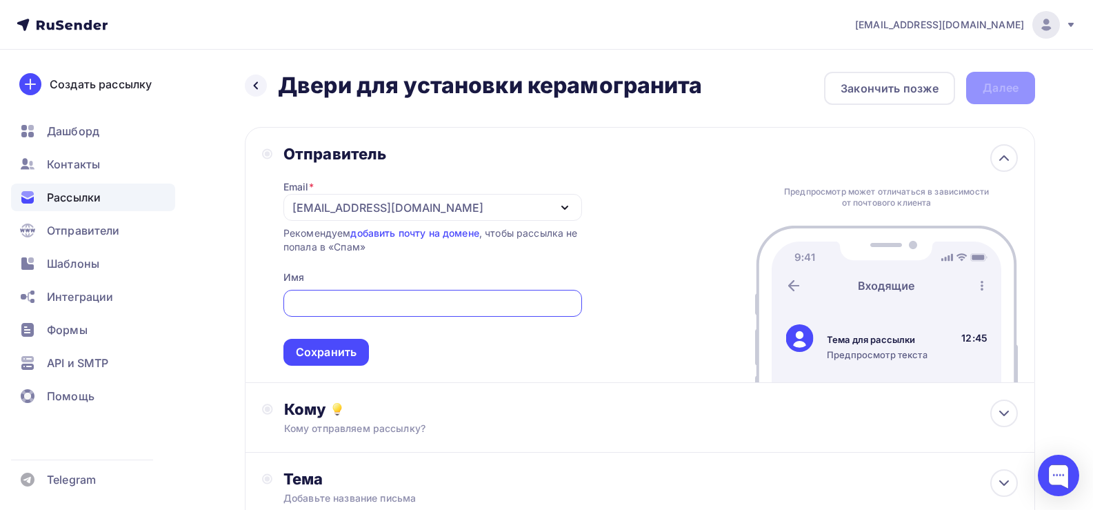
click at [359, 209] on div "[EMAIL_ADDRESS][DOMAIN_NAME]" at bounding box center [387, 207] width 191 height 17
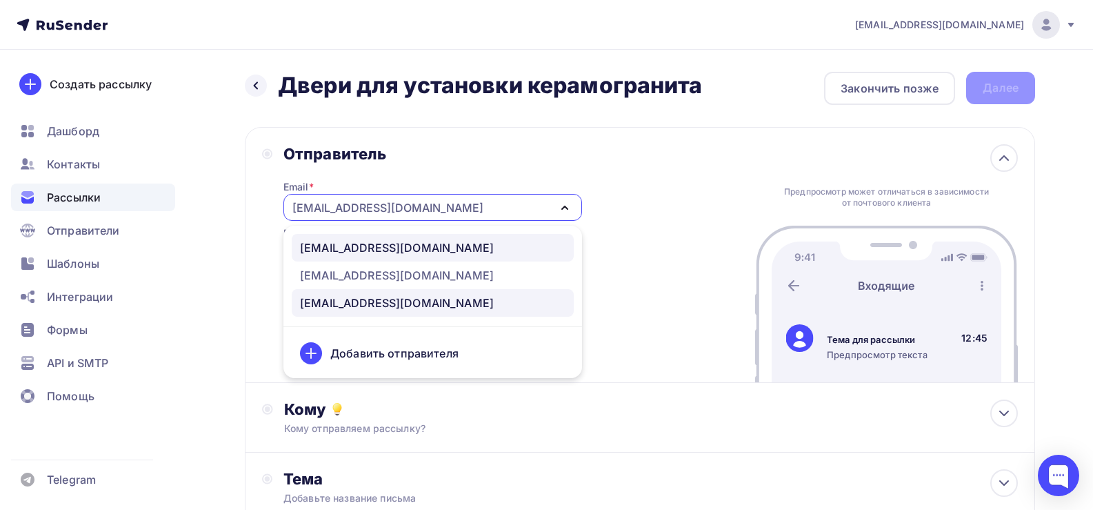
click at [350, 250] on div "[EMAIL_ADDRESS][DOMAIN_NAME]" at bounding box center [397, 247] width 194 height 17
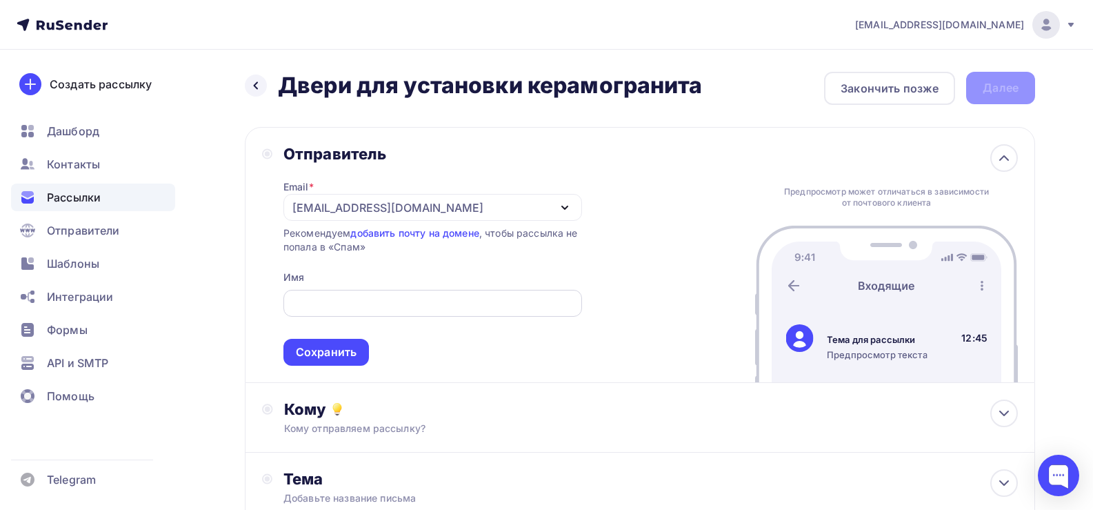
click at [324, 304] on input "text" at bounding box center [432, 303] width 283 height 17
paste input "RezidentDesign"
type input "RezidentDesign"
click at [322, 353] on div "Сохранить" at bounding box center [326, 352] width 61 height 16
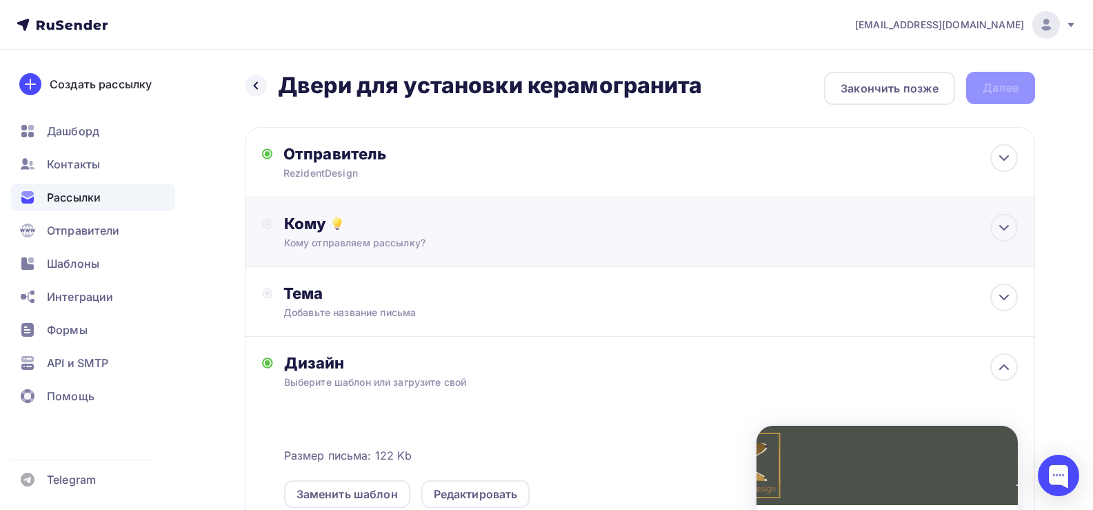
click at [315, 243] on div "Кому отправляем рассылку?" at bounding box center [614, 243] width 661 height 14
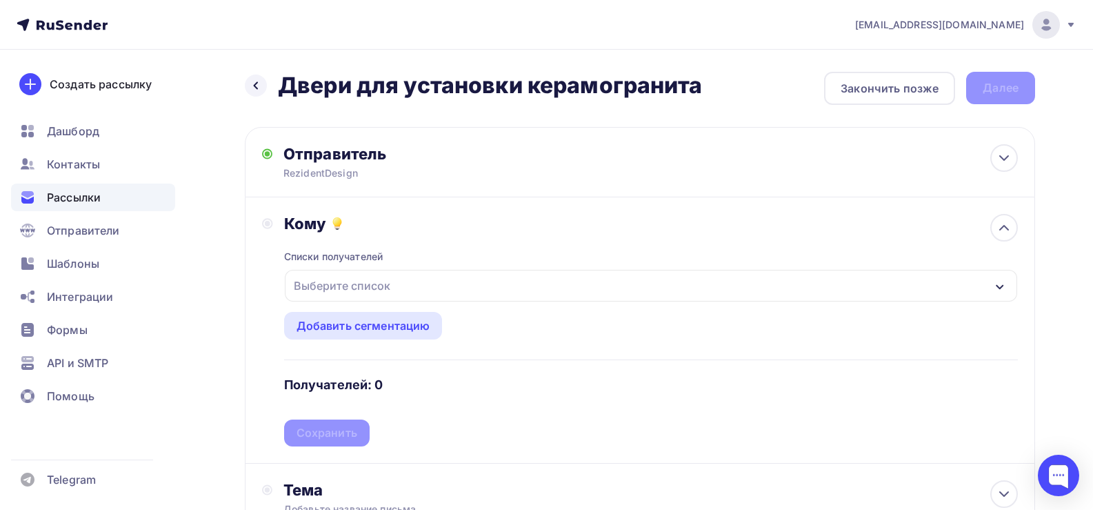
click at [379, 299] on div "Выберите список" at bounding box center [651, 286] width 732 height 32
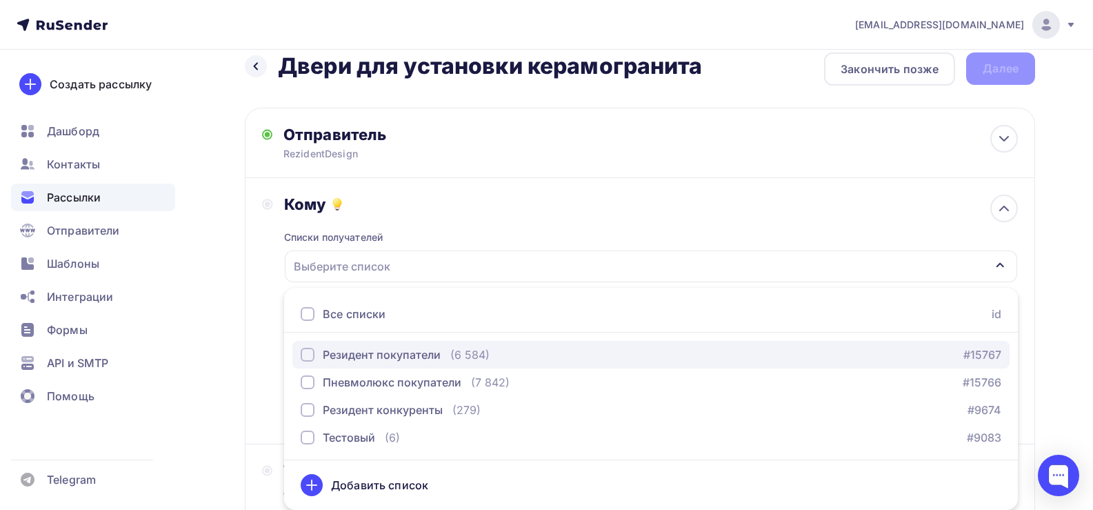
click at [383, 353] on div "Резидент покупатели" at bounding box center [382, 354] width 118 height 17
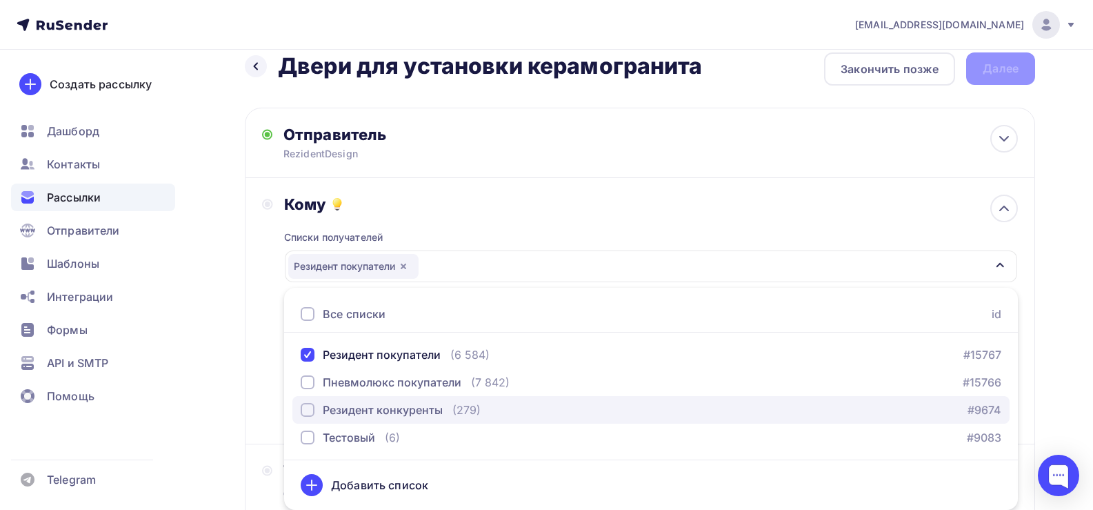
click at [387, 408] on div "Резидент конкуренты" at bounding box center [383, 409] width 120 height 17
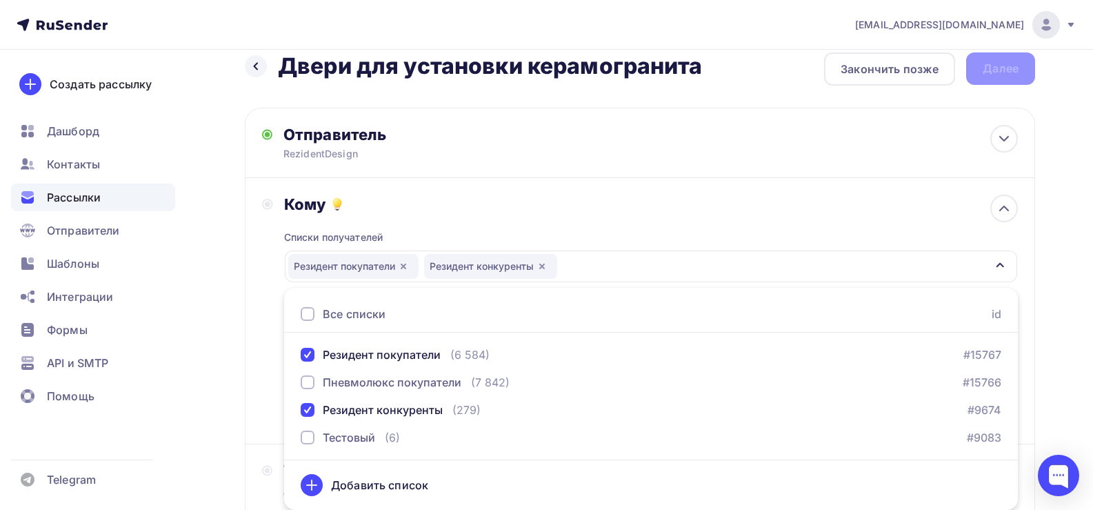
click at [265, 302] on div "Кому Списки получателей Резидент покупатели Резидент конкуренты Все списки id Р…" at bounding box center [640, 310] width 756 height 232
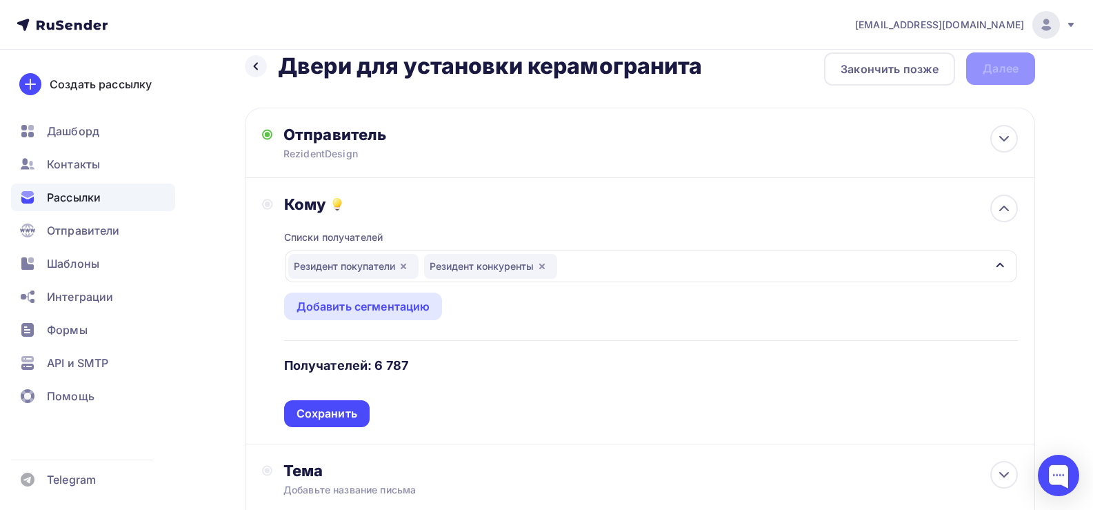
click at [340, 416] on div "Сохранить" at bounding box center [327, 414] width 61 height 16
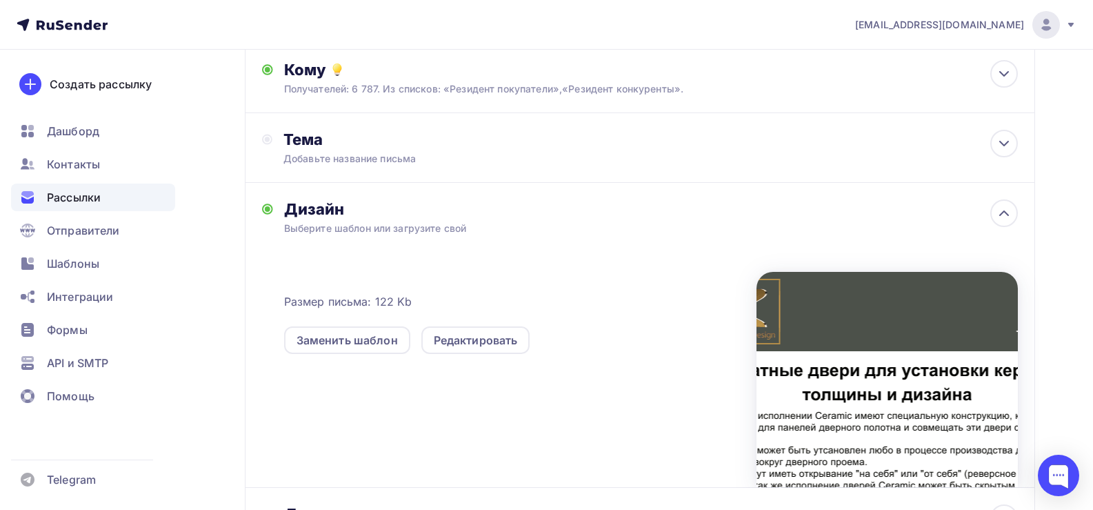
scroll to position [157, 0]
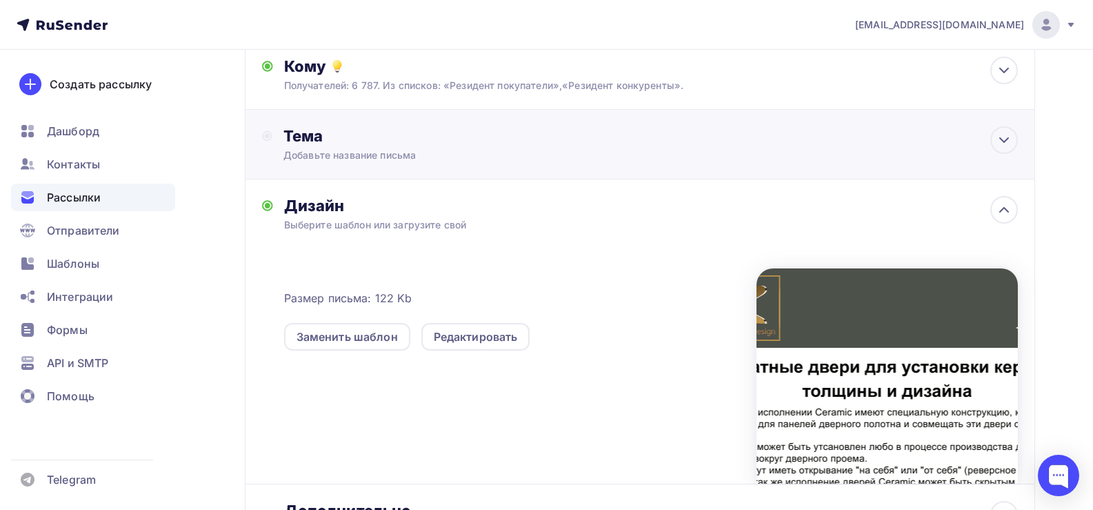
click at [341, 141] on div "Тема" at bounding box center [419, 135] width 272 height 19
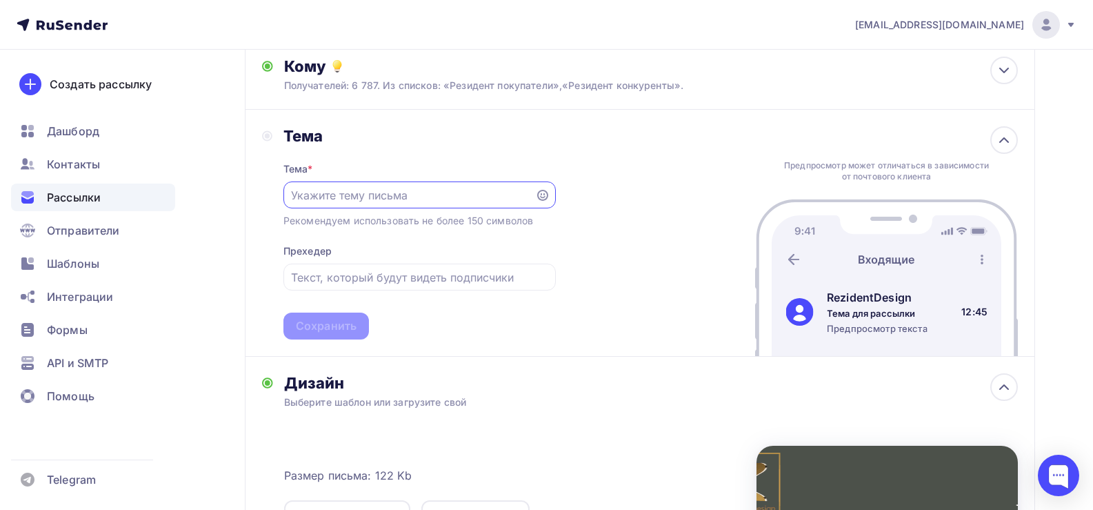
scroll to position [0, 0]
click at [371, 187] on input "text" at bounding box center [409, 195] width 236 height 17
click at [325, 205] on div at bounding box center [419, 194] width 272 height 27
click at [348, 192] on input "text" at bounding box center [409, 195] width 236 height 17
paste input "межкомнатные двери Hidden Rezident Design для отделки керамогранитом"
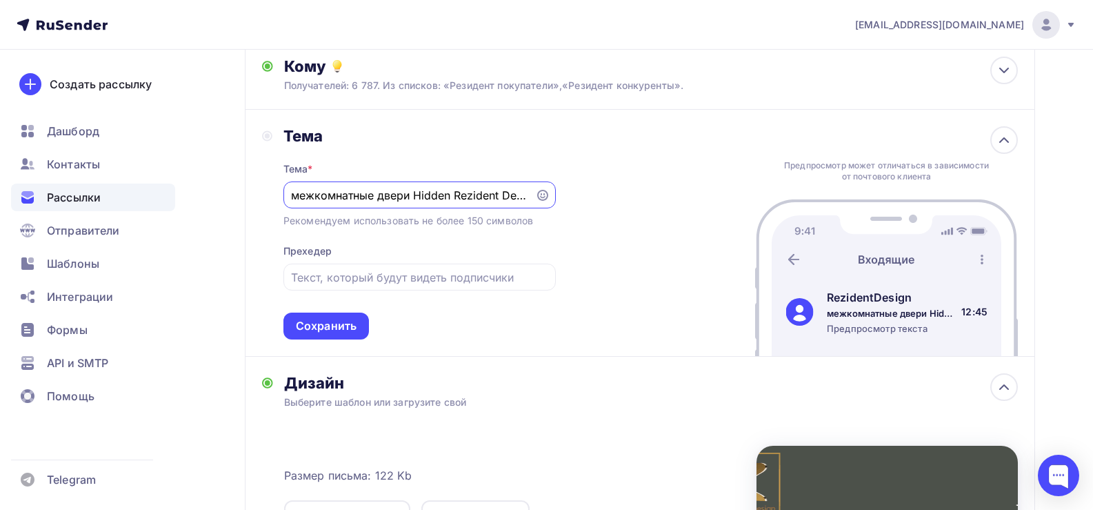
drag, startPoint x: 327, startPoint y: 195, endPoint x: 226, endPoint y: 194, distance: 101.4
click at [226, 194] on div "Назад Двери для установки керамогранита Двери для установки керамогранита Закон…" at bounding box center [546, 356] width 1093 height 928
click at [297, 200] on input "межкомнатные двери Hidden Rezident Design для отделки керамогранитом" at bounding box center [409, 195] width 236 height 17
click at [427, 197] on input "Межкомнатные двери Hidden Rezident Design для отделки керамогранитом" at bounding box center [409, 195] width 236 height 17
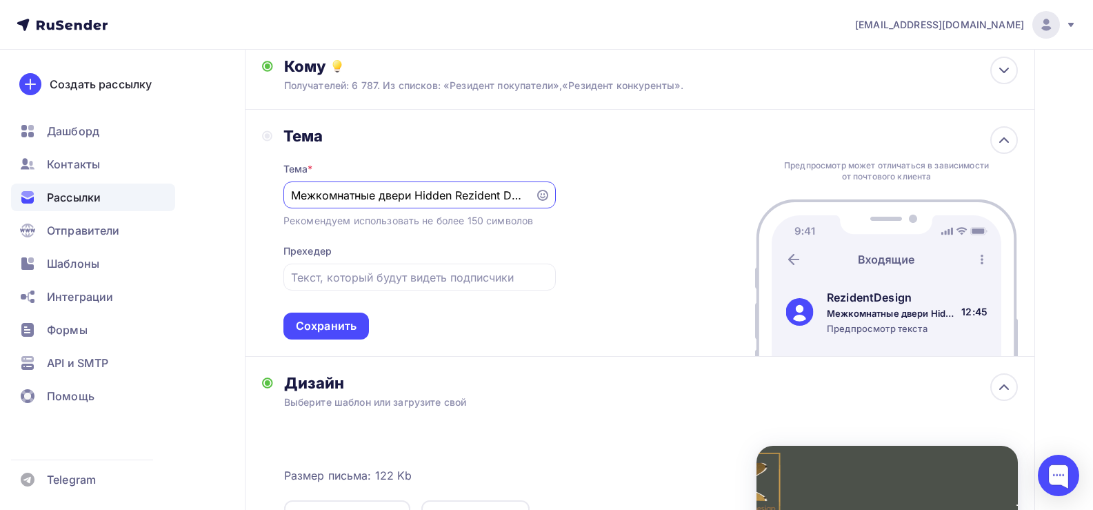
click at [418, 198] on input "Межкомнатные двери Hidden Rezident Design для отделки керамогранитом" at bounding box center [409, 195] width 236 height 17
drag, startPoint x: 417, startPoint y: 192, endPoint x: 381, endPoint y: 210, distance: 39.5
click at [383, 210] on div "Тема * Межкомнатные двери Hidden Rezident Design для отделки керамогранитом Рек…" at bounding box center [419, 243] width 272 height 194
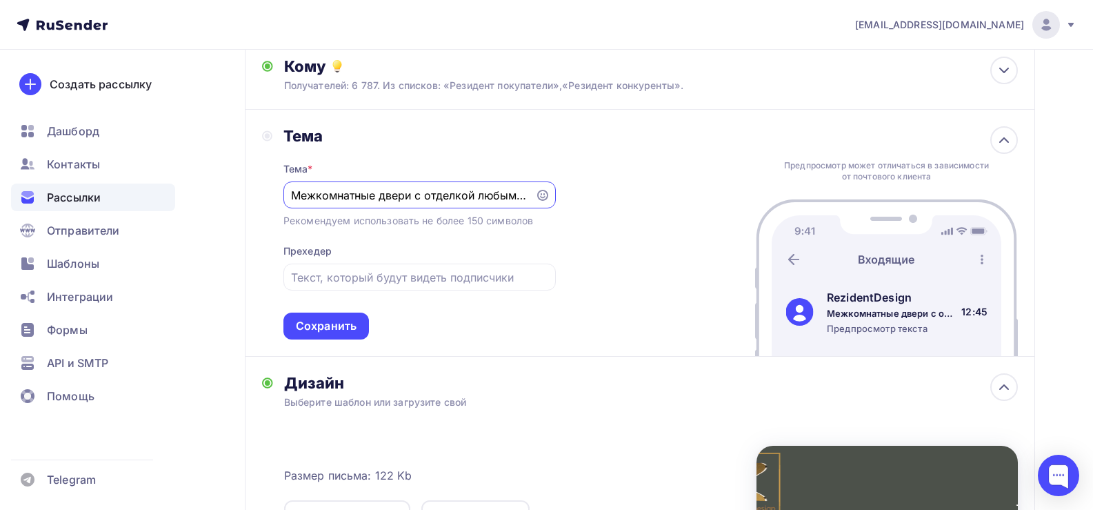
drag, startPoint x: 383, startPoint y: 197, endPoint x: 150, endPoint y: 211, distance: 234.2
click at [150, 211] on div "[EMAIL_ADDRESS][DOMAIN_NAME] Аккаунт Тарифы Выйти Создать рассылку [GEOGRAPHIC_…" at bounding box center [546, 331] width 1093 height 977
type input "Межкомнатные двери с отделкой любым керамогранитом"
click at [332, 282] on input "text" at bounding box center [419, 277] width 257 height 17
type input "Д"
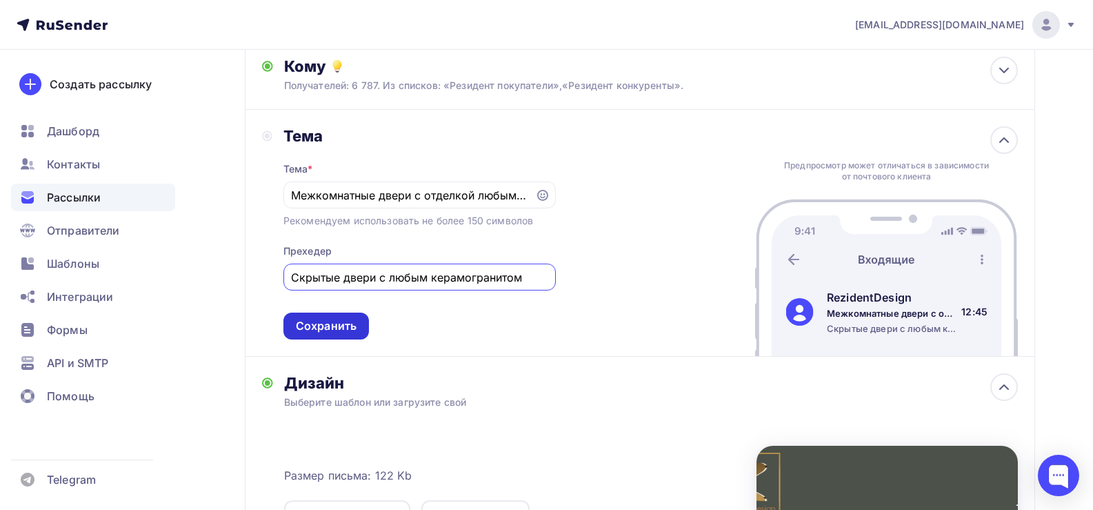
type input "Скрытые двери с любым керамогранитом"
click at [326, 330] on div "Сохранить" at bounding box center [326, 326] width 61 height 16
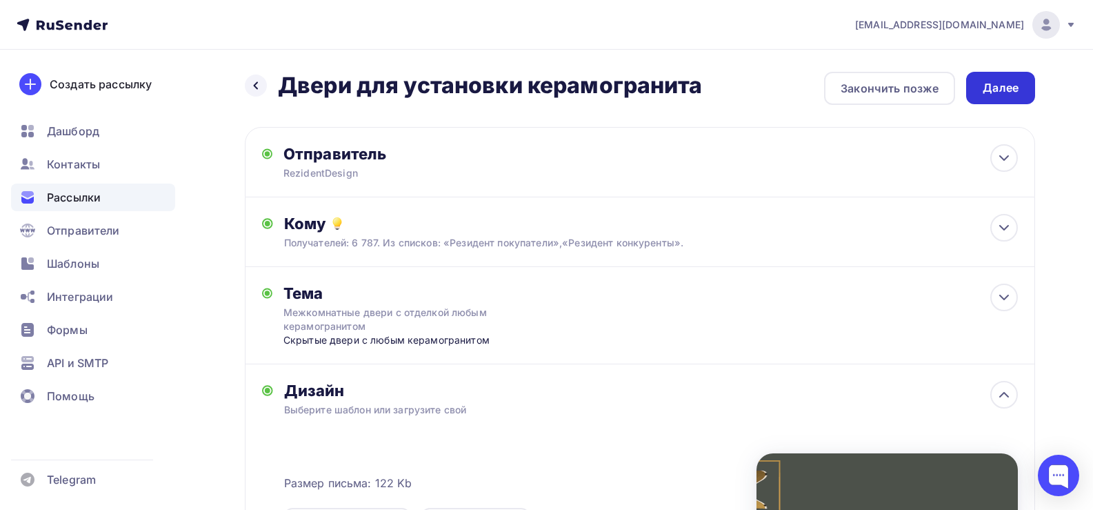
click at [1003, 85] on div "Далее" at bounding box center [1001, 88] width 36 height 16
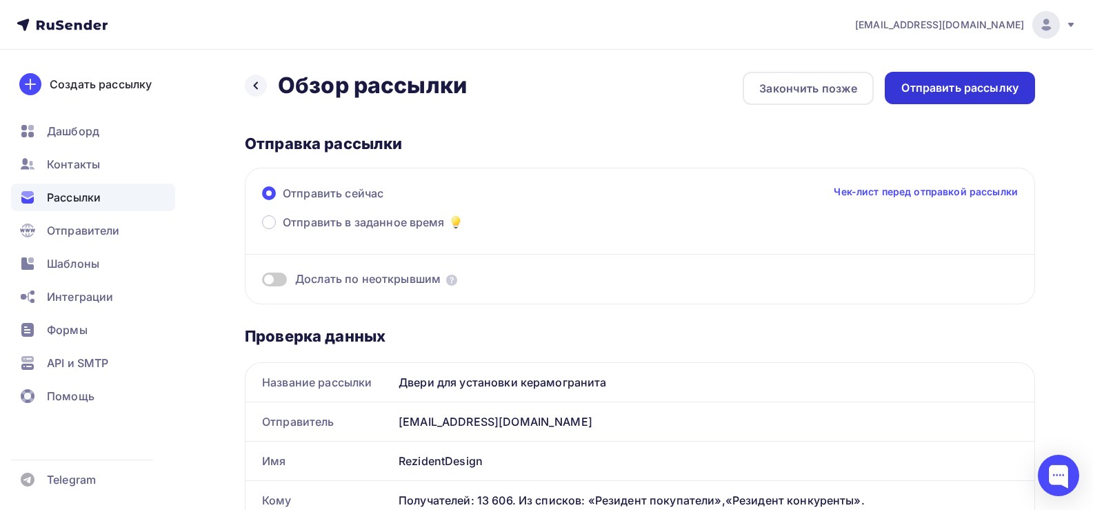
click at [981, 88] on div "Отправить рассылку" at bounding box center [959, 88] width 117 height 16
